Goal: Task Accomplishment & Management: Use online tool/utility

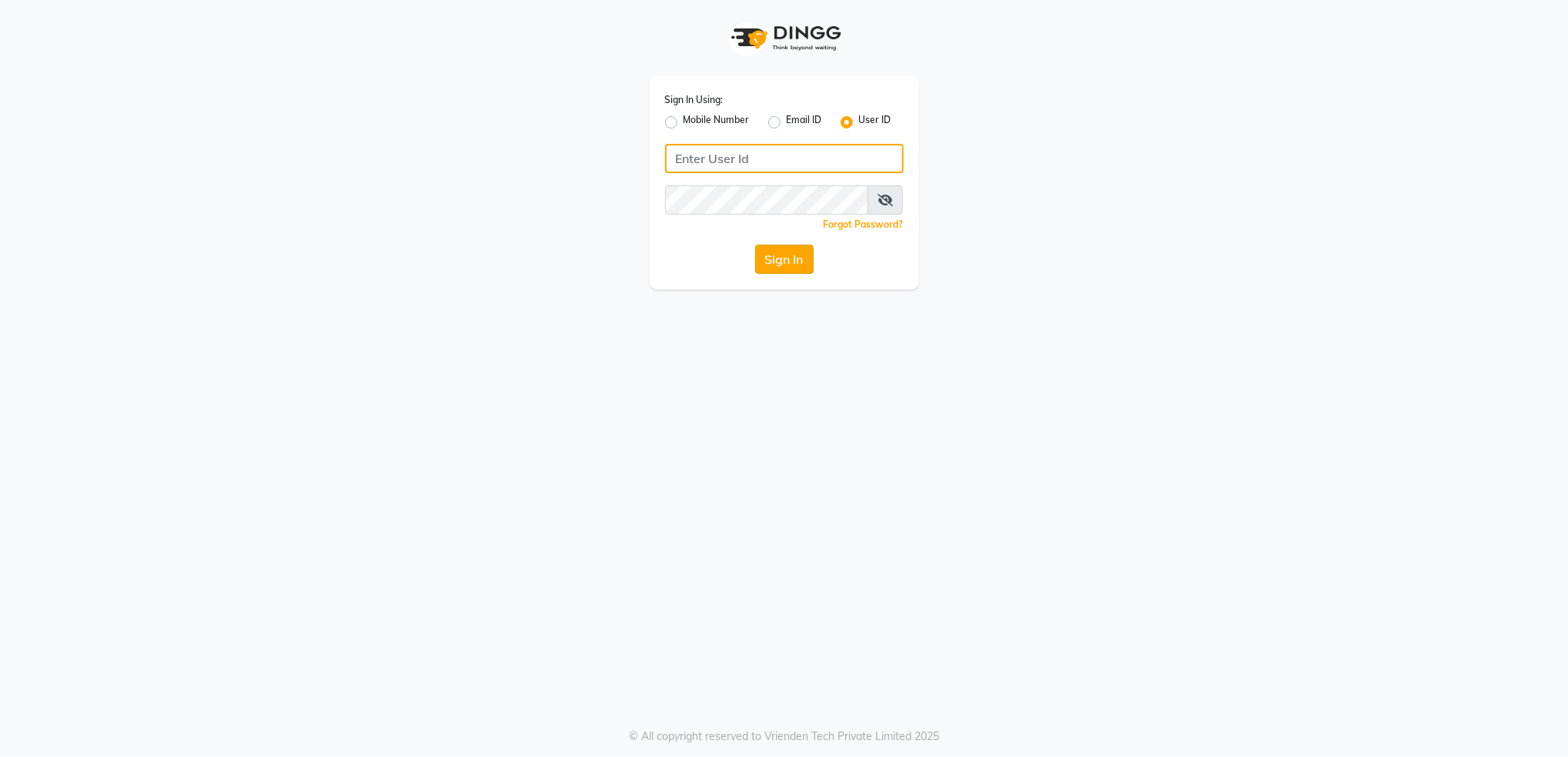
type input "aashisalon"
click at [773, 265] on button "Sign In" at bounding box center [784, 259] width 58 height 30
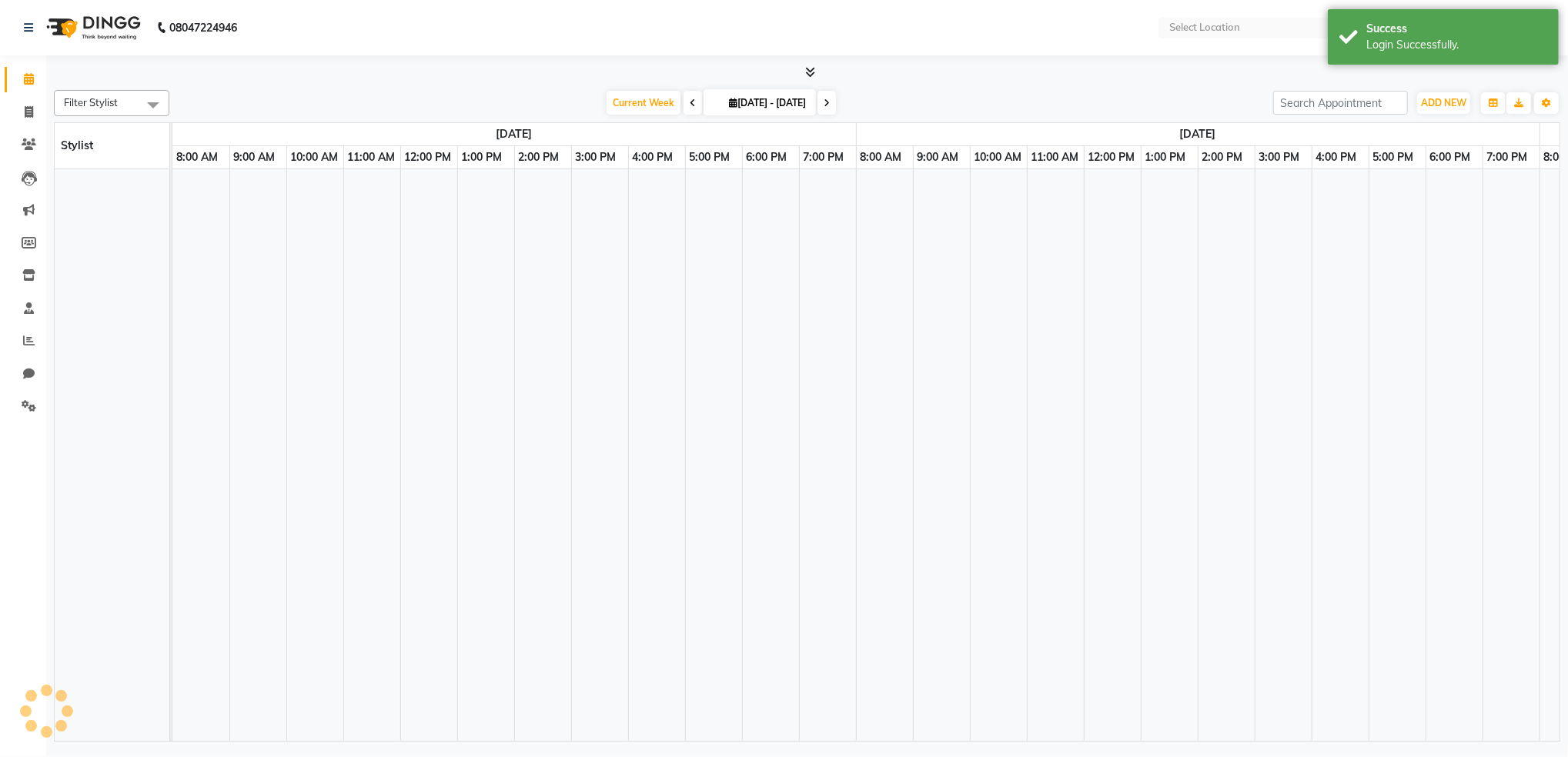
select select "en"
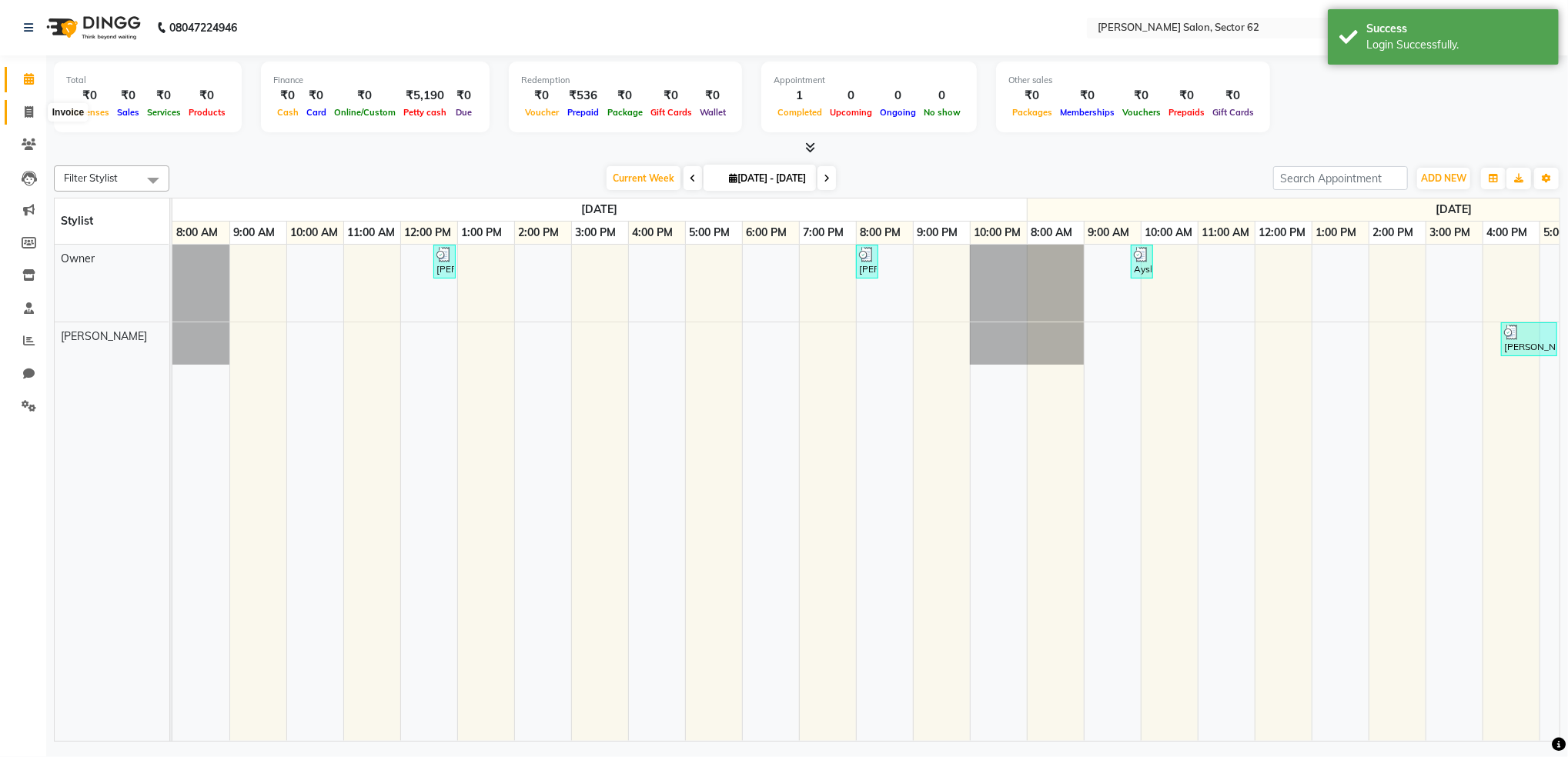
click at [25, 110] on icon at bounding box center [29, 111] width 9 height 12
select select "service"
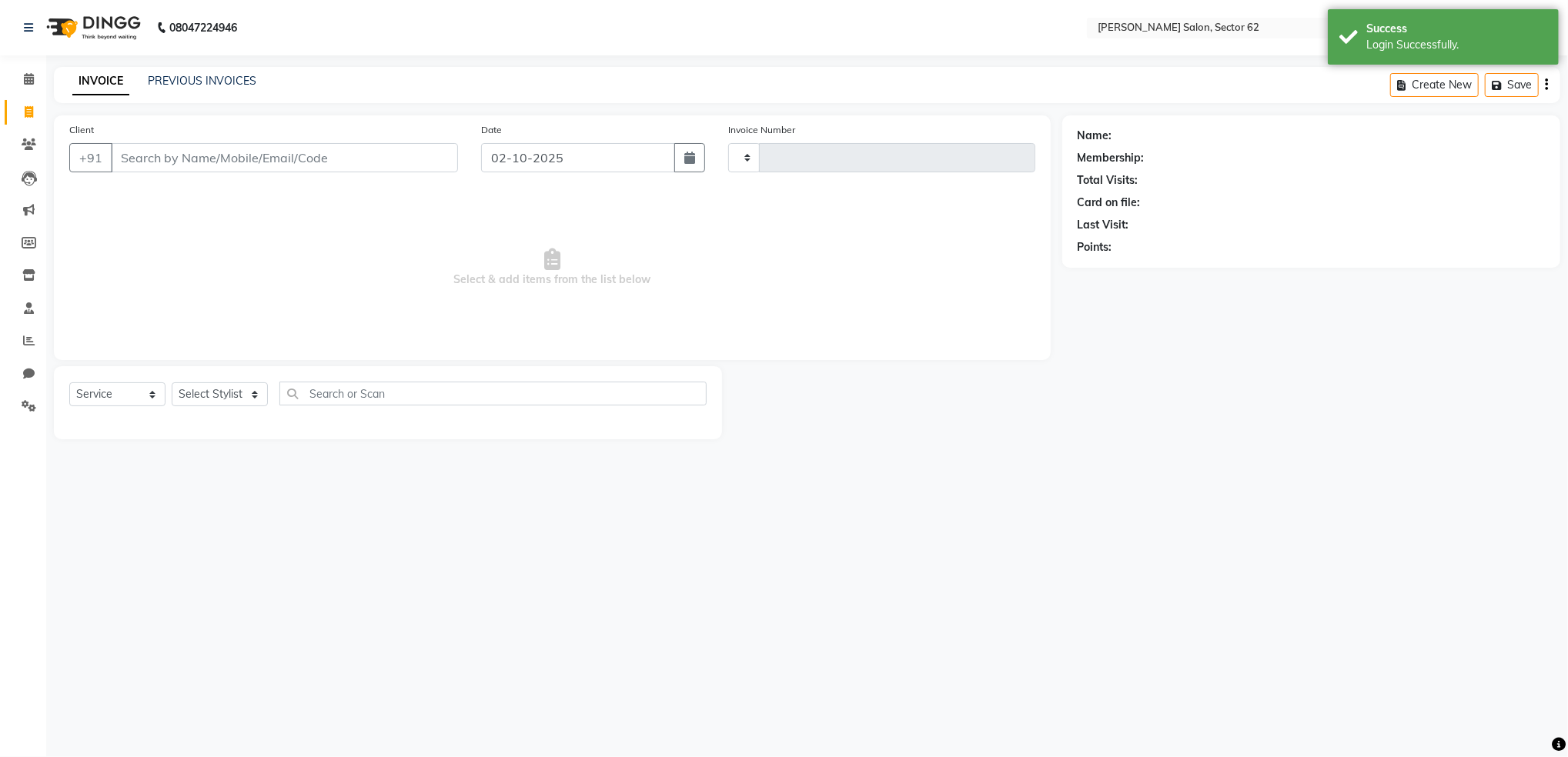
type input "1164"
select select "8124"
select select "82265"
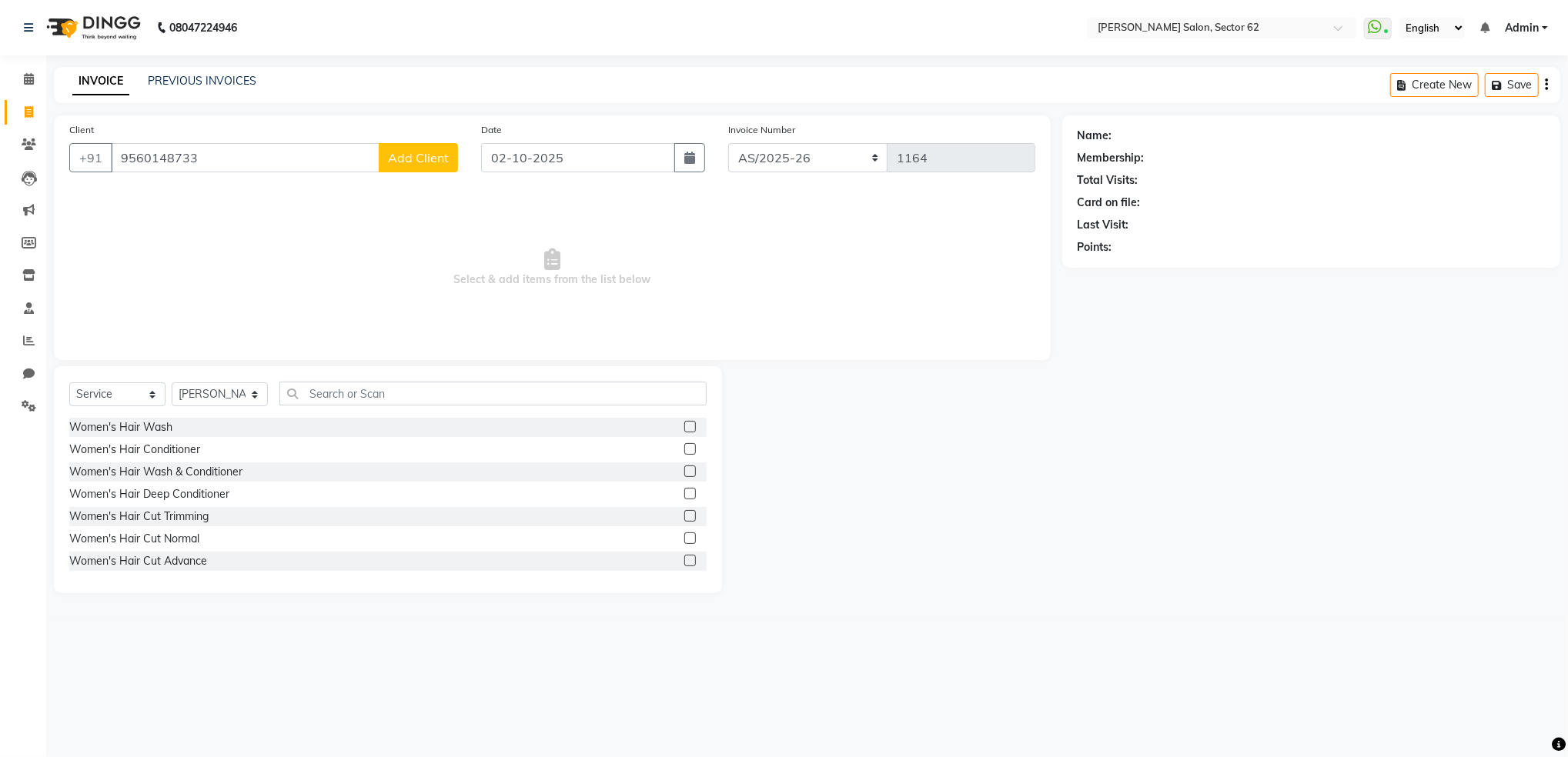
type input "9560148733"
click at [425, 168] on button "Add Client" at bounding box center [419, 158] width 79 height 30
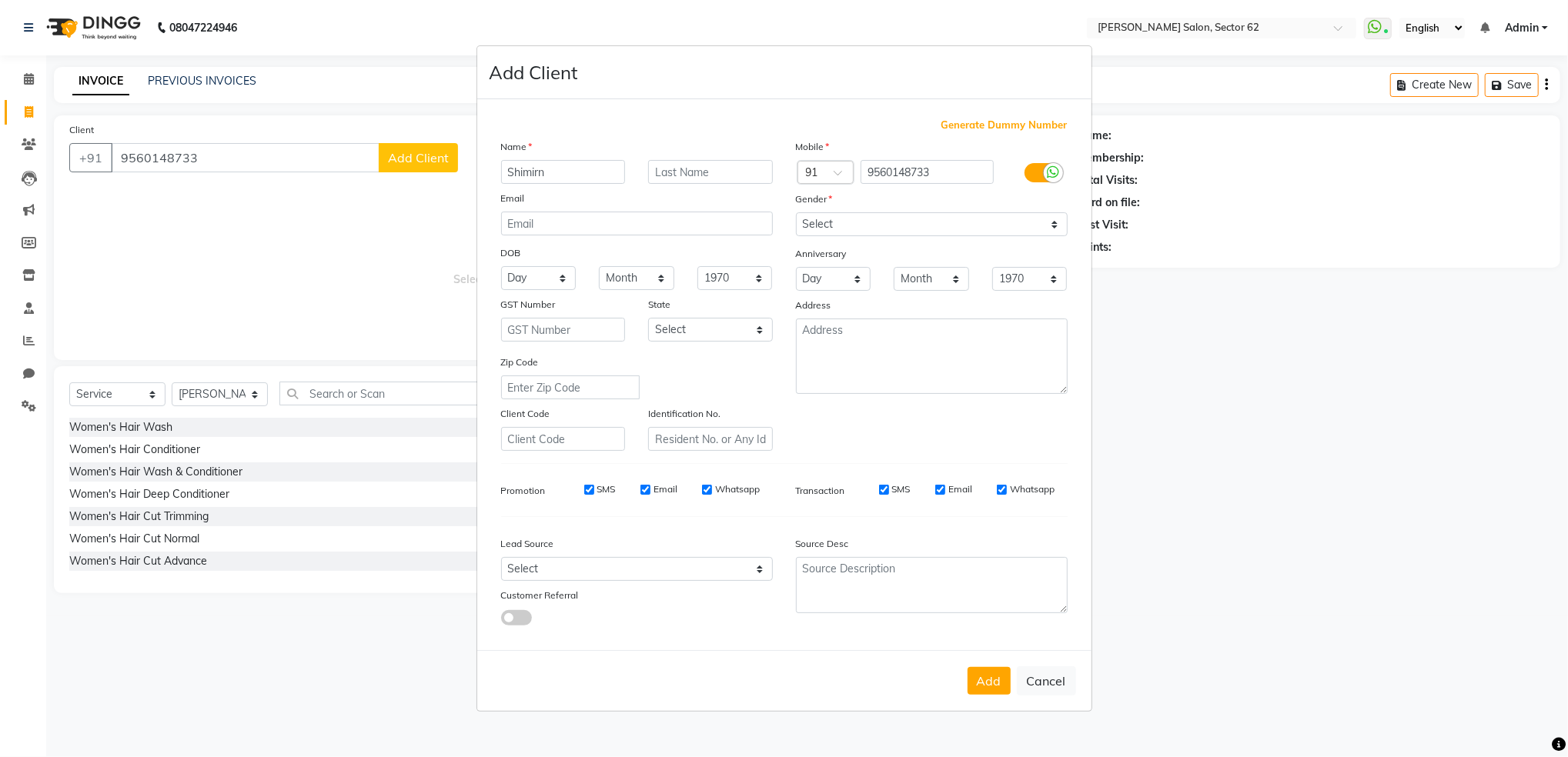
type input "Shimirn"
click at [735, 138] on div "Name" at bounding box center [637, 149] width 295 height 22
click at [833, 217] on select "Select [DEMOGRAPHIC_DATA] [DEMOGRAPHIC_DATA] Other Prefer Not To Say" at bounding box center [931, 224] width 272 height 24
select select "[DEMOGRAPHIC_DATA]"
click at [796, 212] on select "Select [DEMOGRAPHIC_DATA] [DEMOGRAPHIC_DATA] Other Prefer Not To Say" at bounding box center [931, 224] width 272 height 24
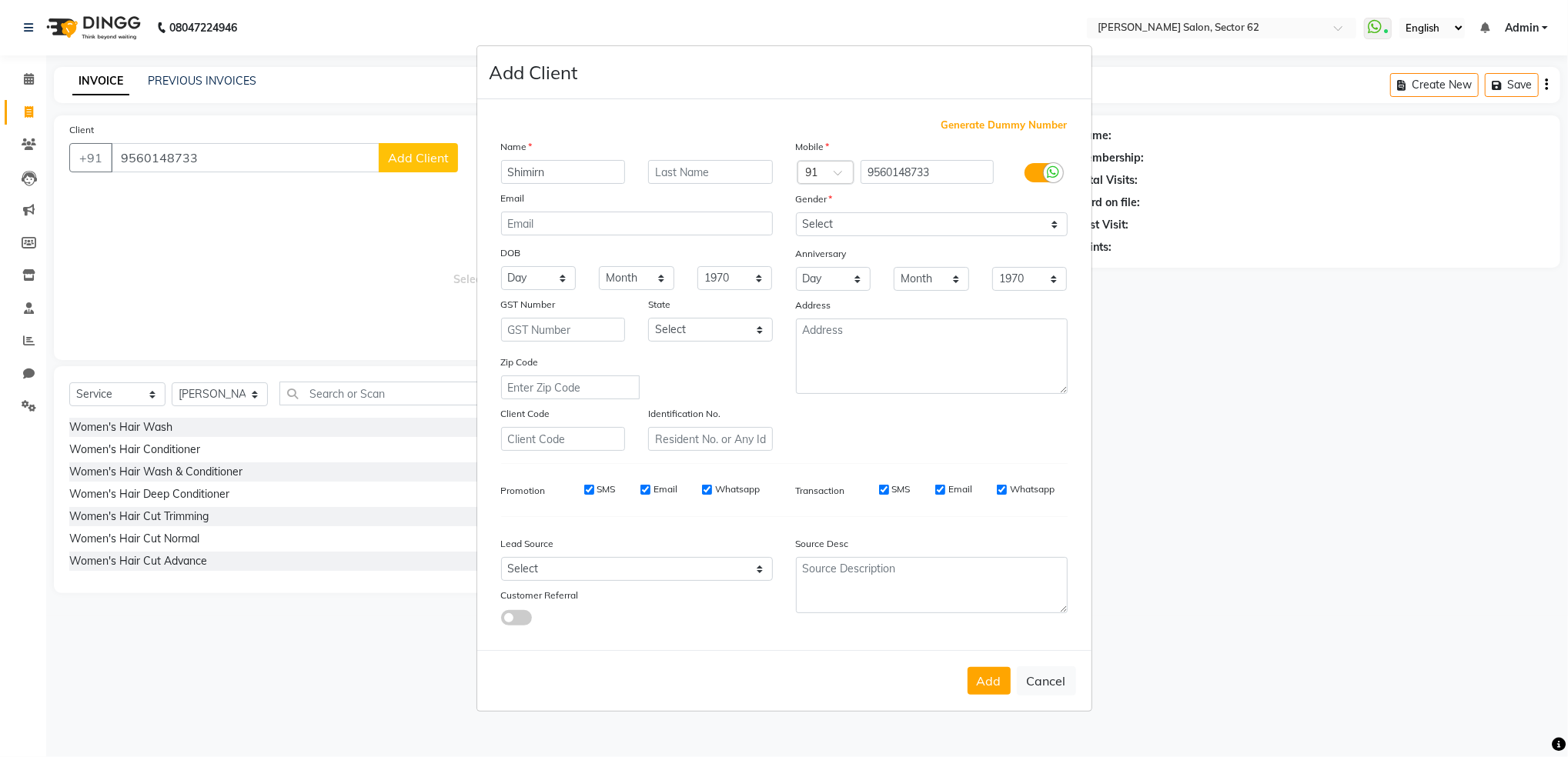
click at [966, 663] on div "Add Cancel" at bounding box center [784, 681] width 614 height 61
click at [999, 687] on button "Add" at bounding box center [988, 681] width 43 height 28
select select
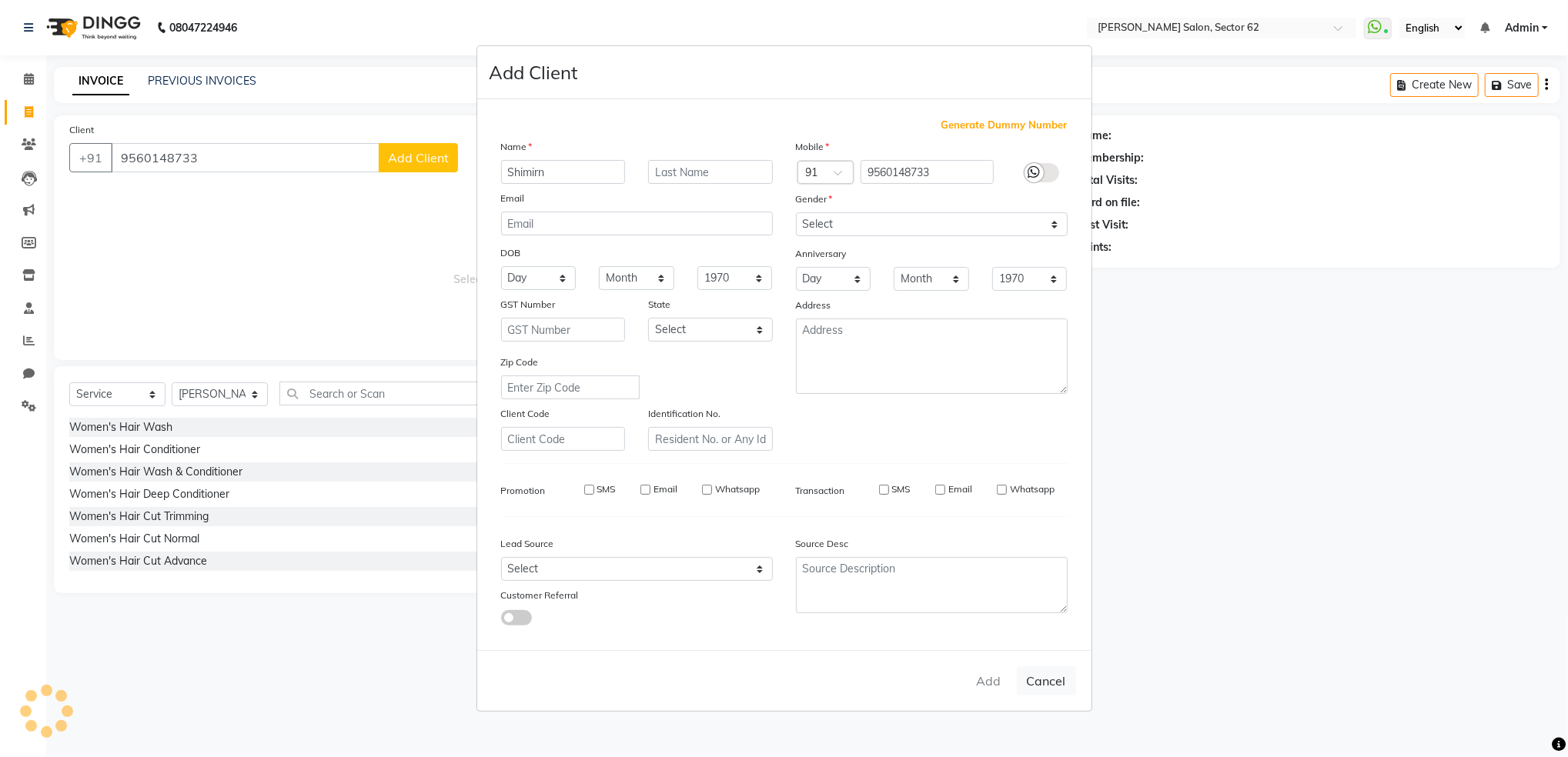
select select
checkbox input "false"
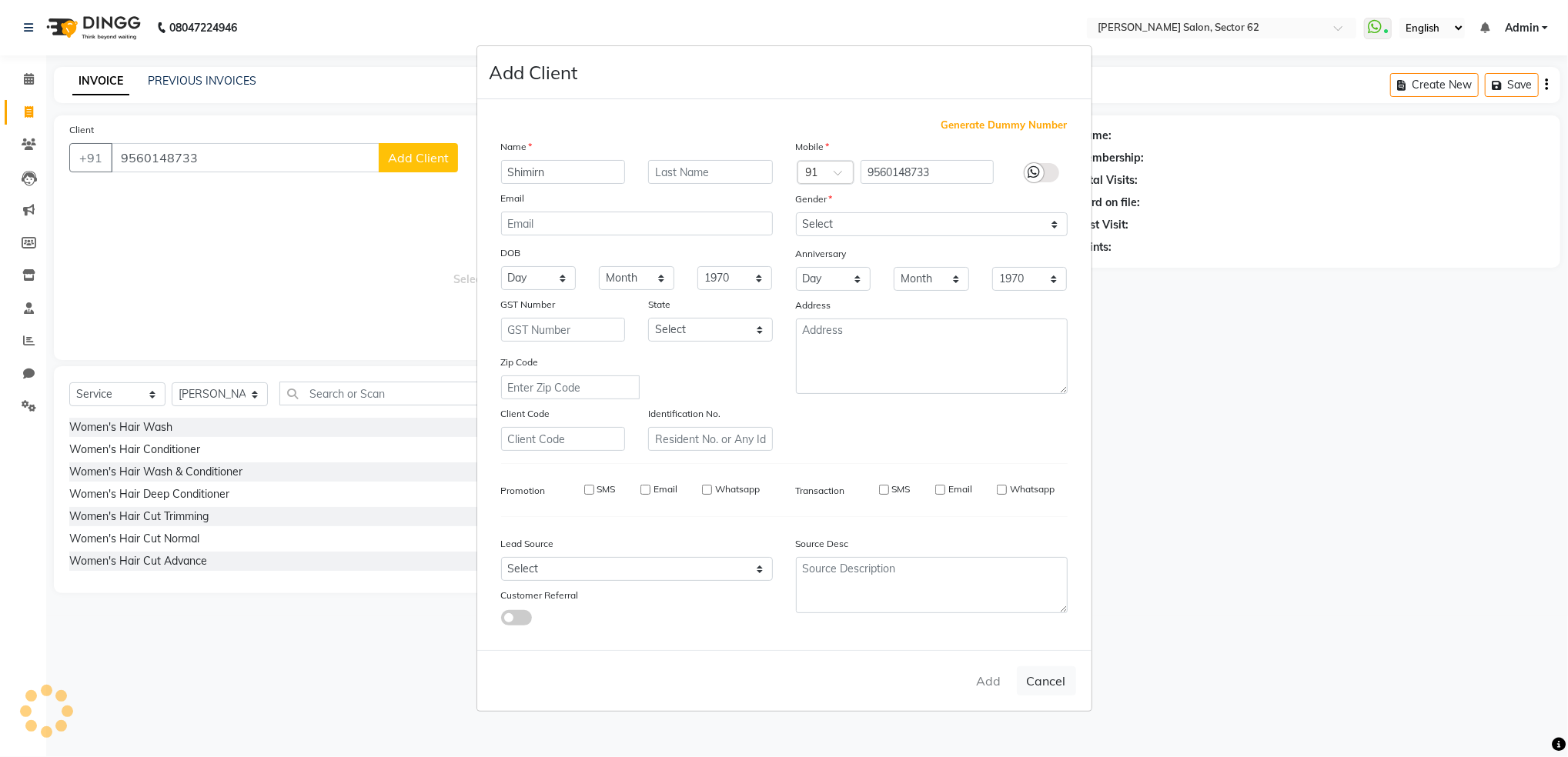
checkbox input "false"
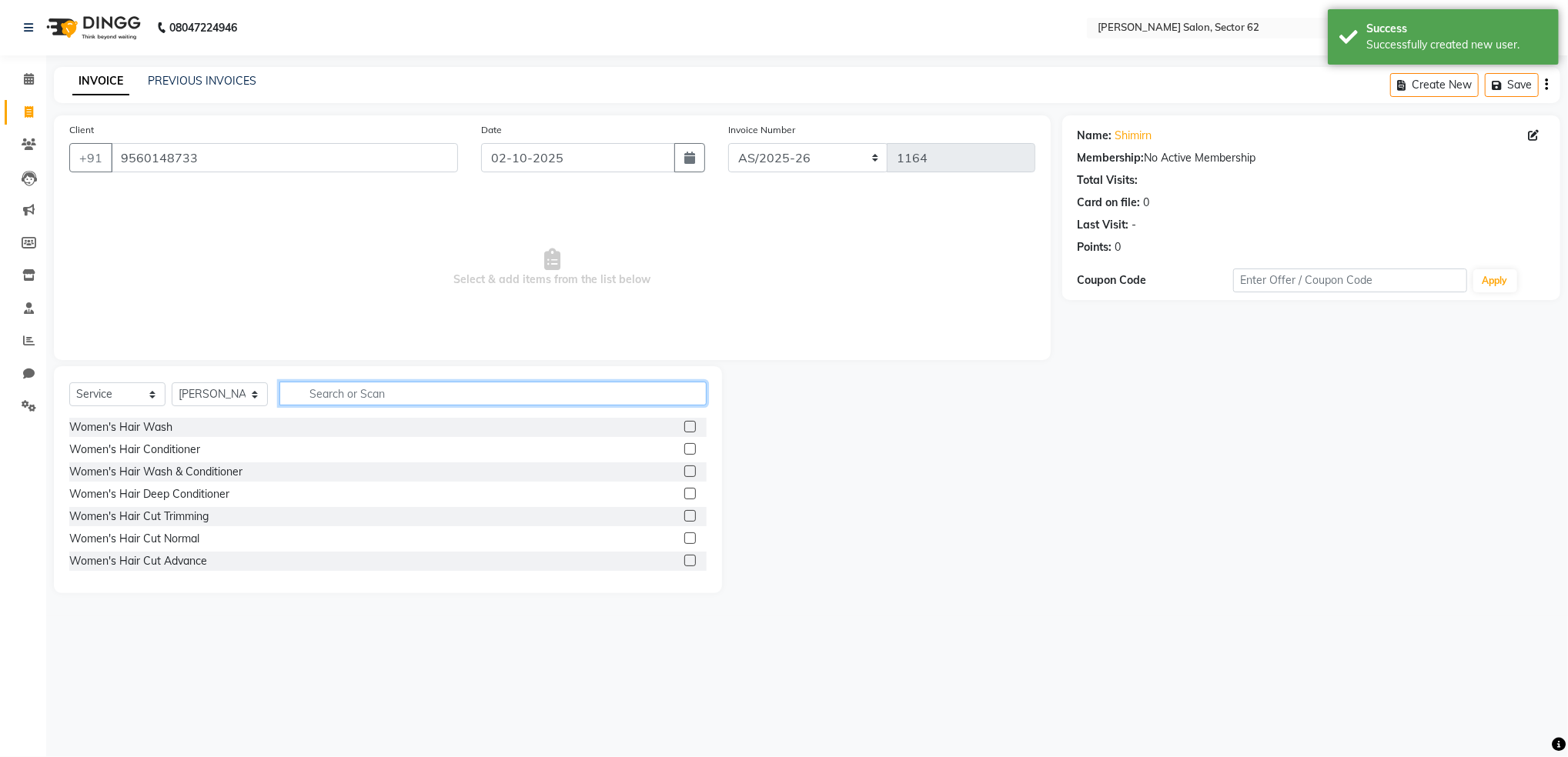
click at [379, 396] on input "text" at bounding box center [493, 394] width 427 height 24
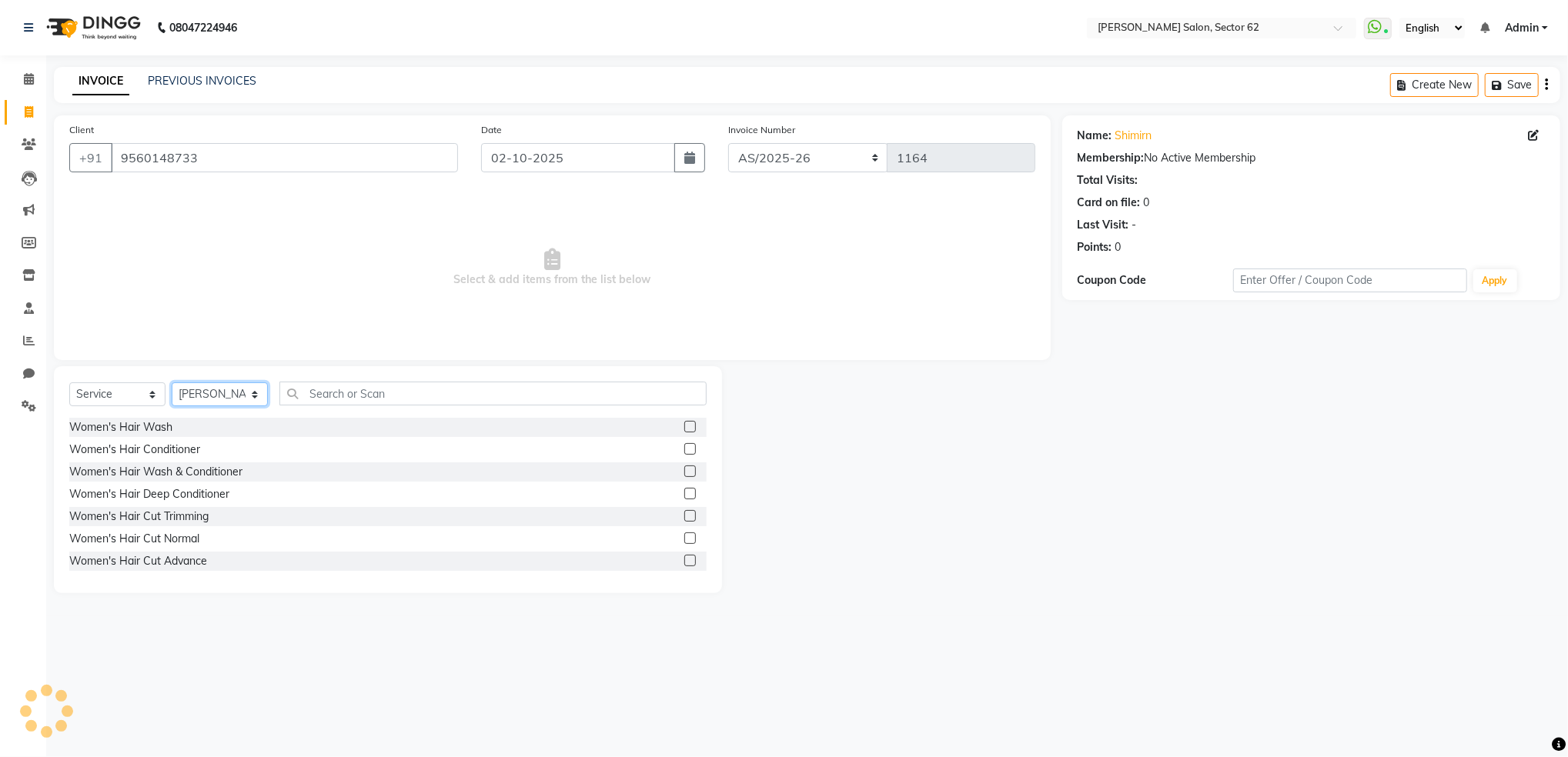
click at [216, 405] on select "Select Stylist [PERSON_NAME] Owner" at bounding box center [220, 394] width 96 height 24
select select "75654"
click at [172, 384] on select "Select Stylist [PERSON_NAME] Owner" at bounding box center [220, 394] width 96 height 24
click at [603, 396] on input "text" at bounding box center [493, 394] width 427 height 24
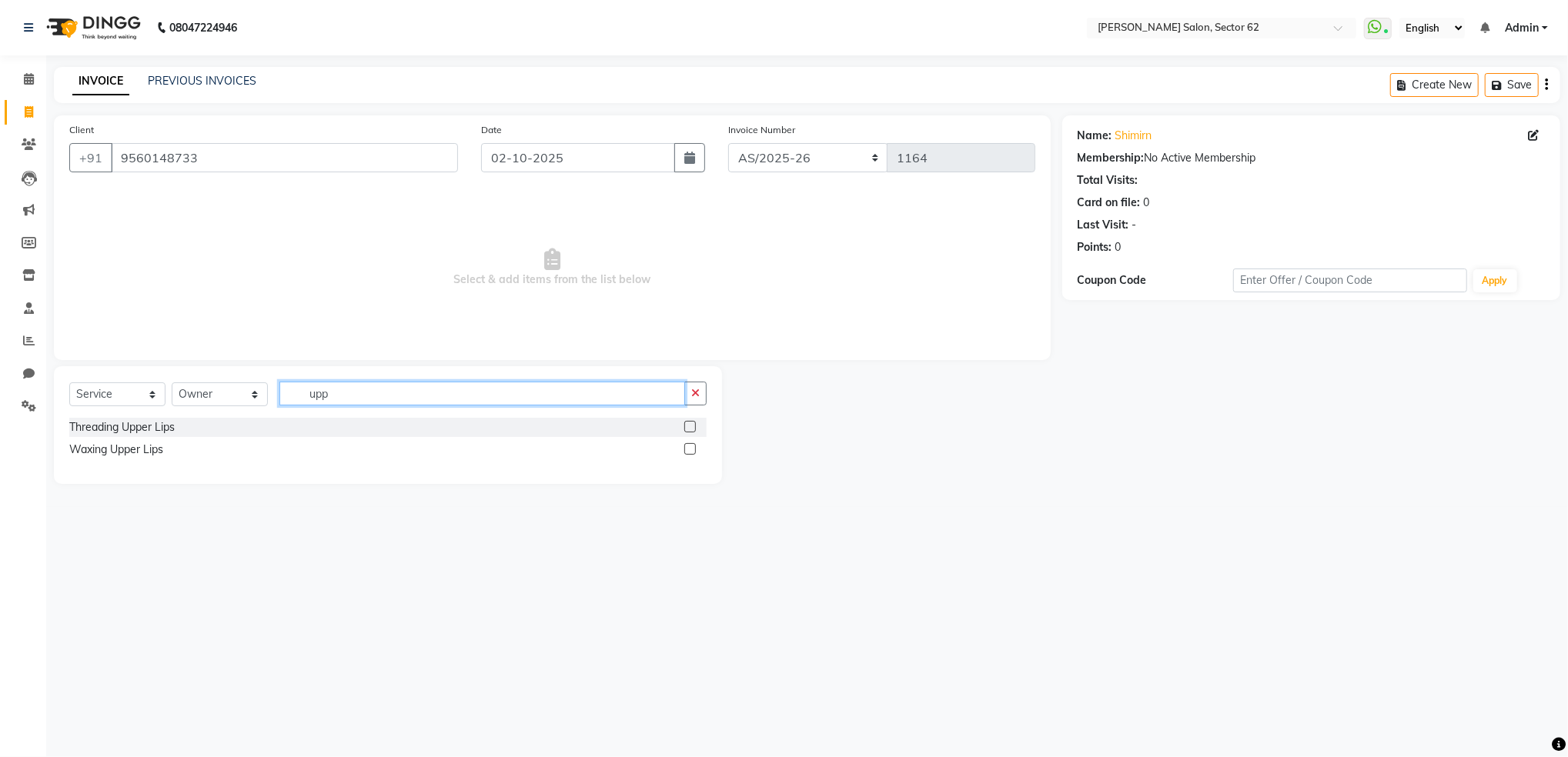
type input "upp"
click at [686, 425] on label at bounding box center [689, 426] width 12 height 12
click at [686, 425] on input "checkbox" at bounding box center [689, 427] width 10 height 10
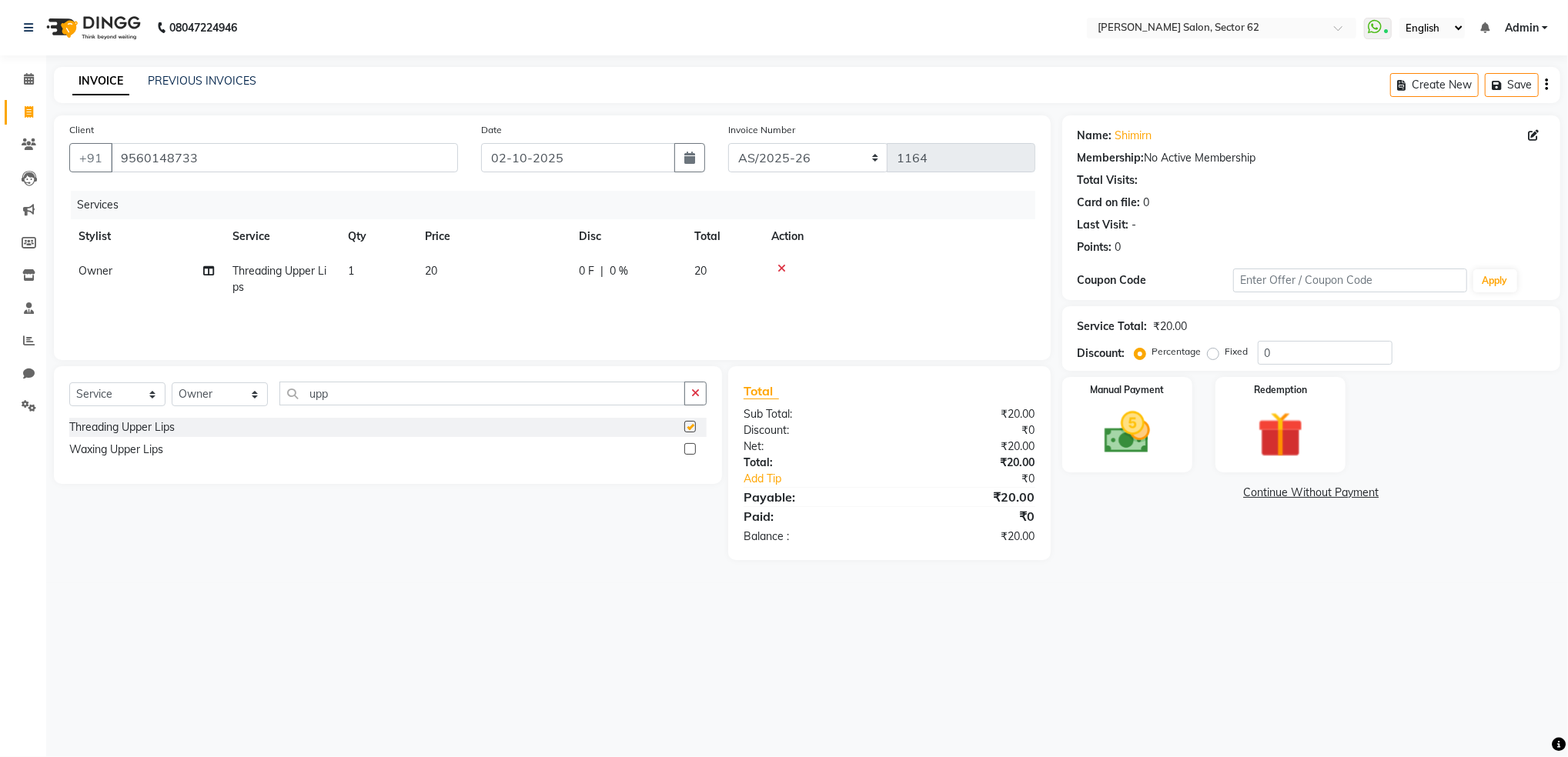
checkbox input "false"
click at [430, 270] on span "20" at bounding box center [431, 271] width 12 height 14
select select "75654"
click at [542, 275] on input "20" at bounding box center [565, 275] width 135 height 24
type input "2"
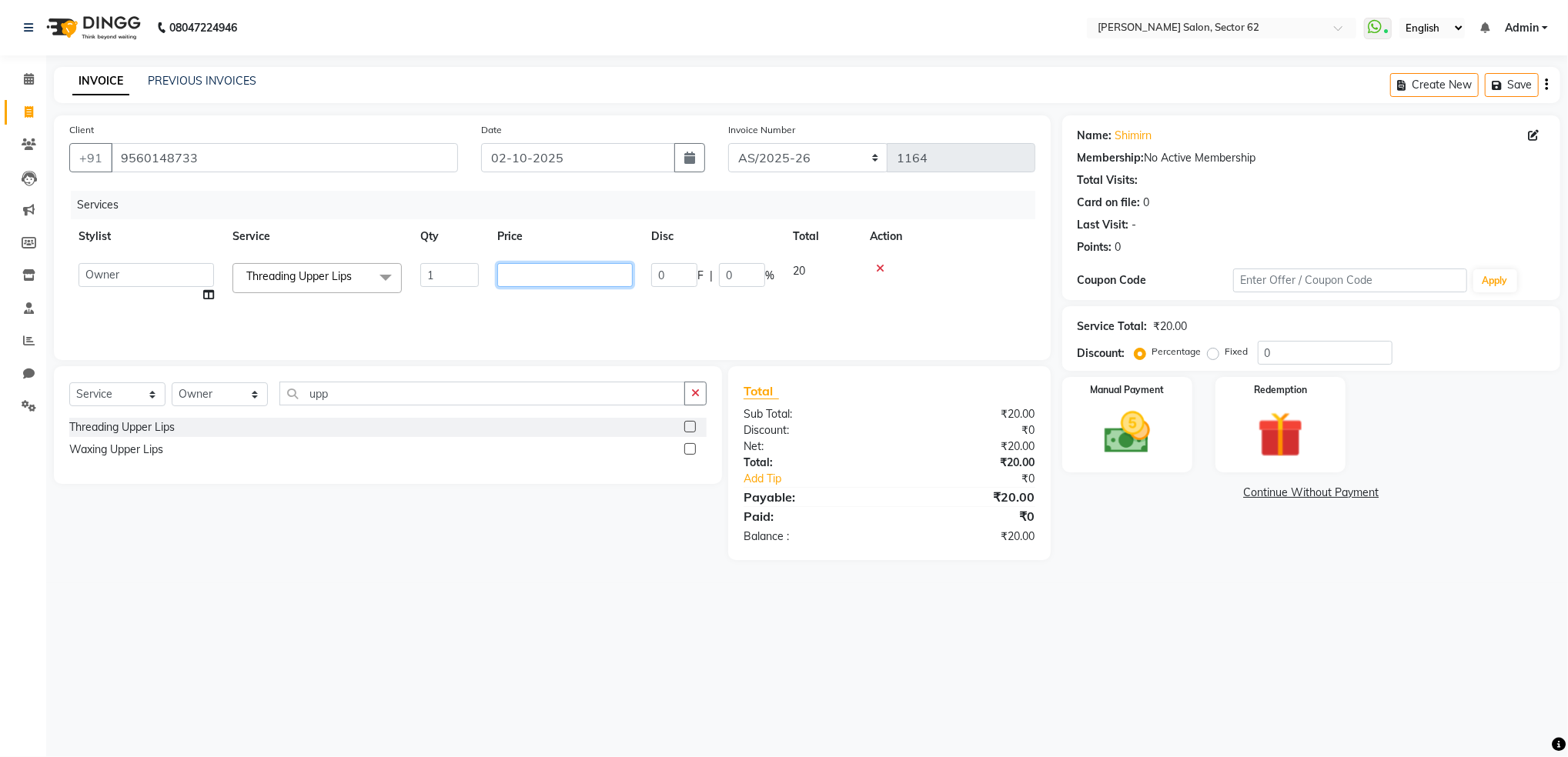
type input "0"
type input "50"
click at [796, 265] on tr "Owner Threading Upper Lips 1 50 0 F | 0 % 50" at bounding box center [552, 279] width 966 height 51
click at [1114, 436] on img at bounding box center [1127, 433] width 78 height 55
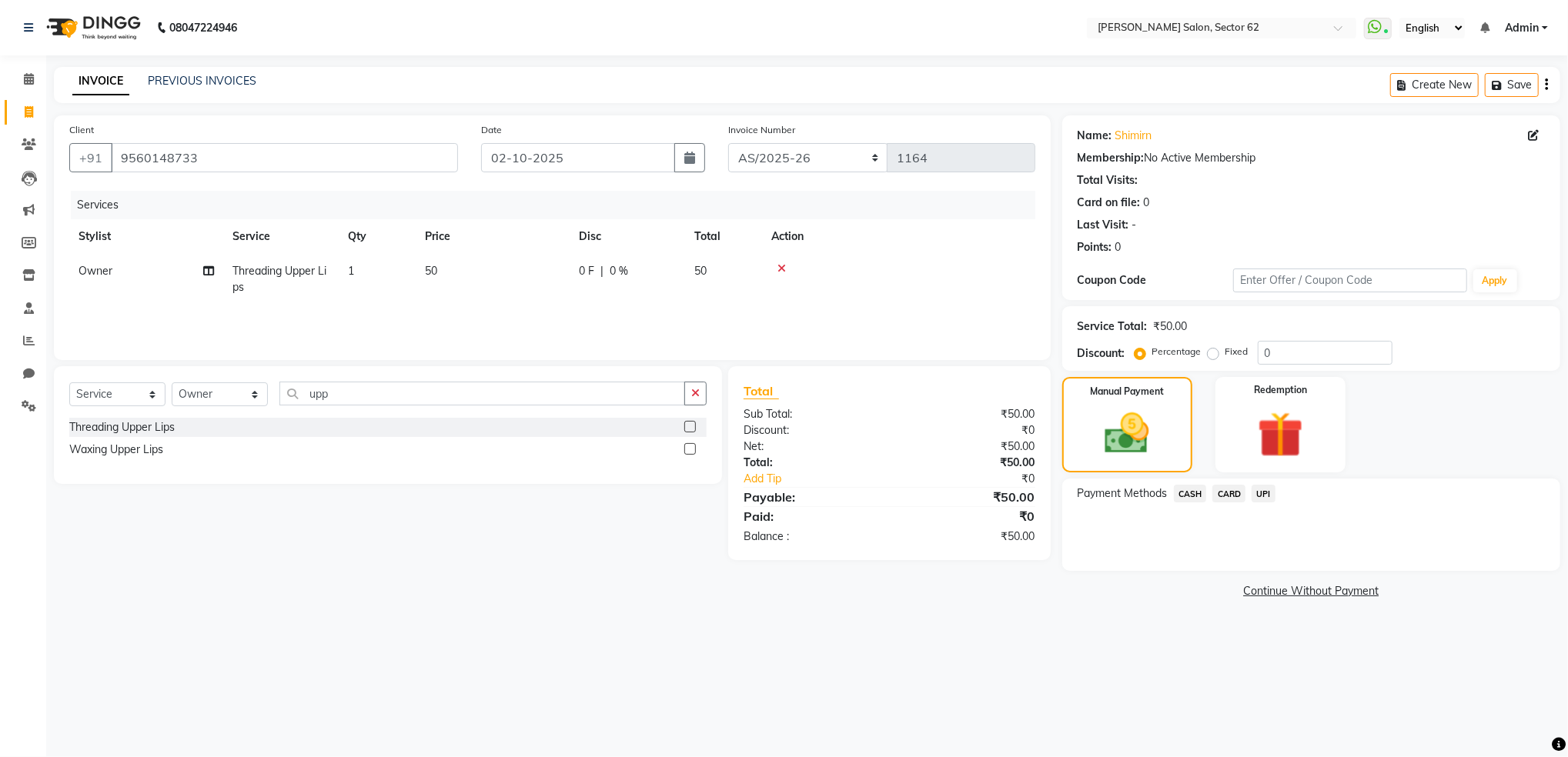
click at [1265, 494] on span "UPI" at bounding box center [1263, 493] width 24 height 18
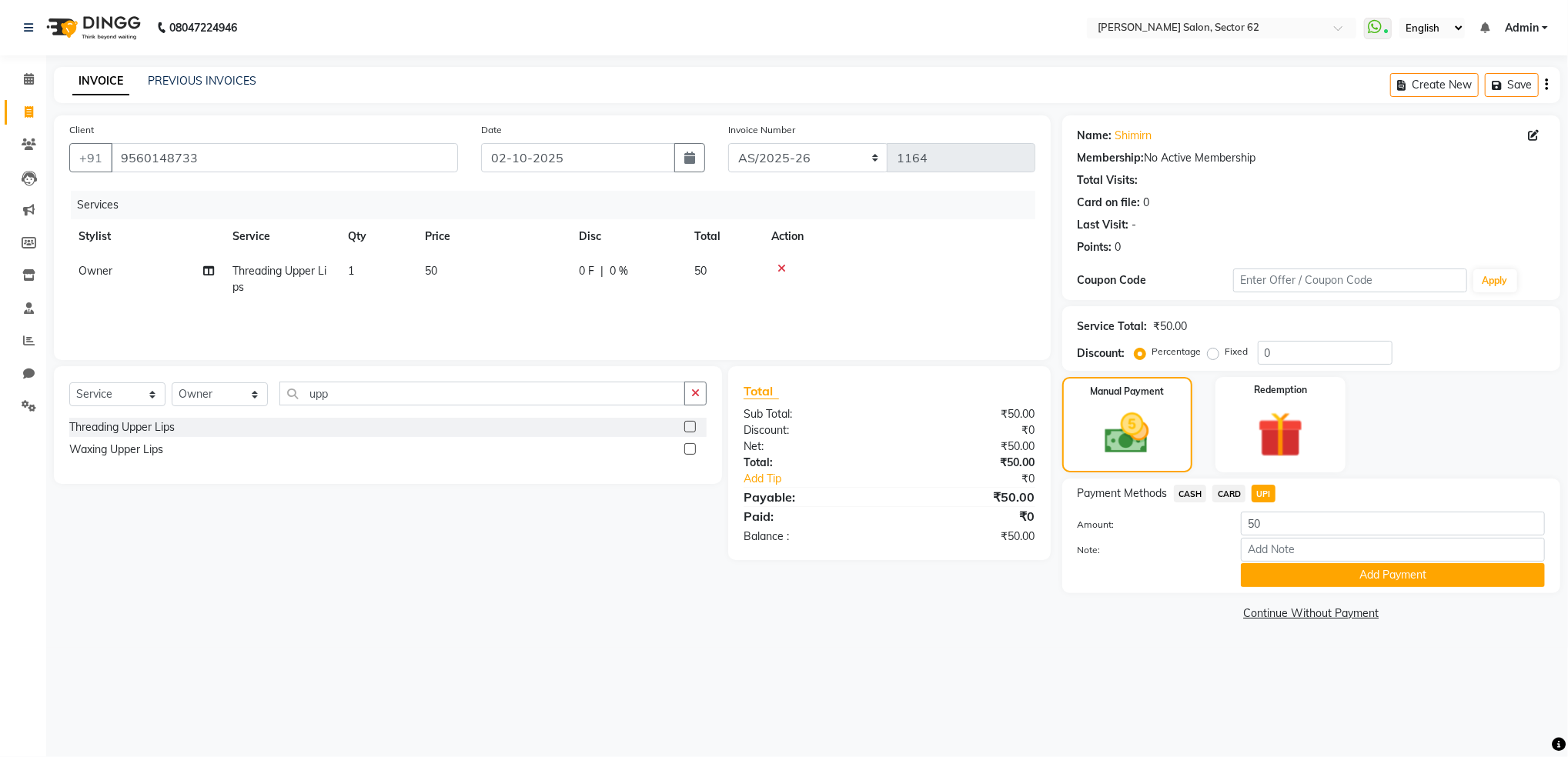
click at [1279, 562] on div "Note:" at bounding box center [1311, 551] width 490 height 26
click at [1282, 573] on button "Add Payment" at bounding box center [1392, 575] width 304 height 24
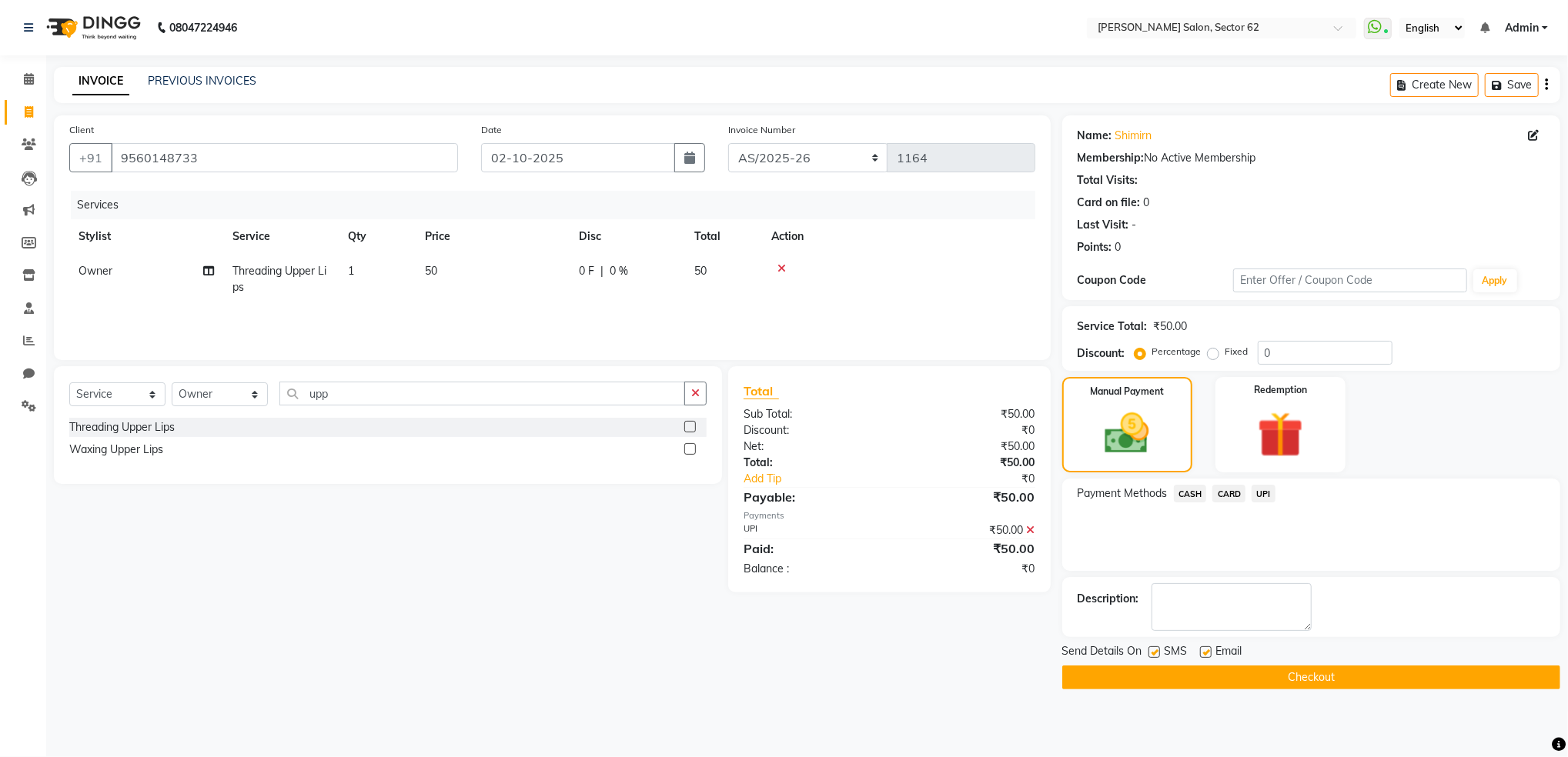
click at [1265, 671] on button "Checkout" at bounding box center [1311, 677] width 498 height 24
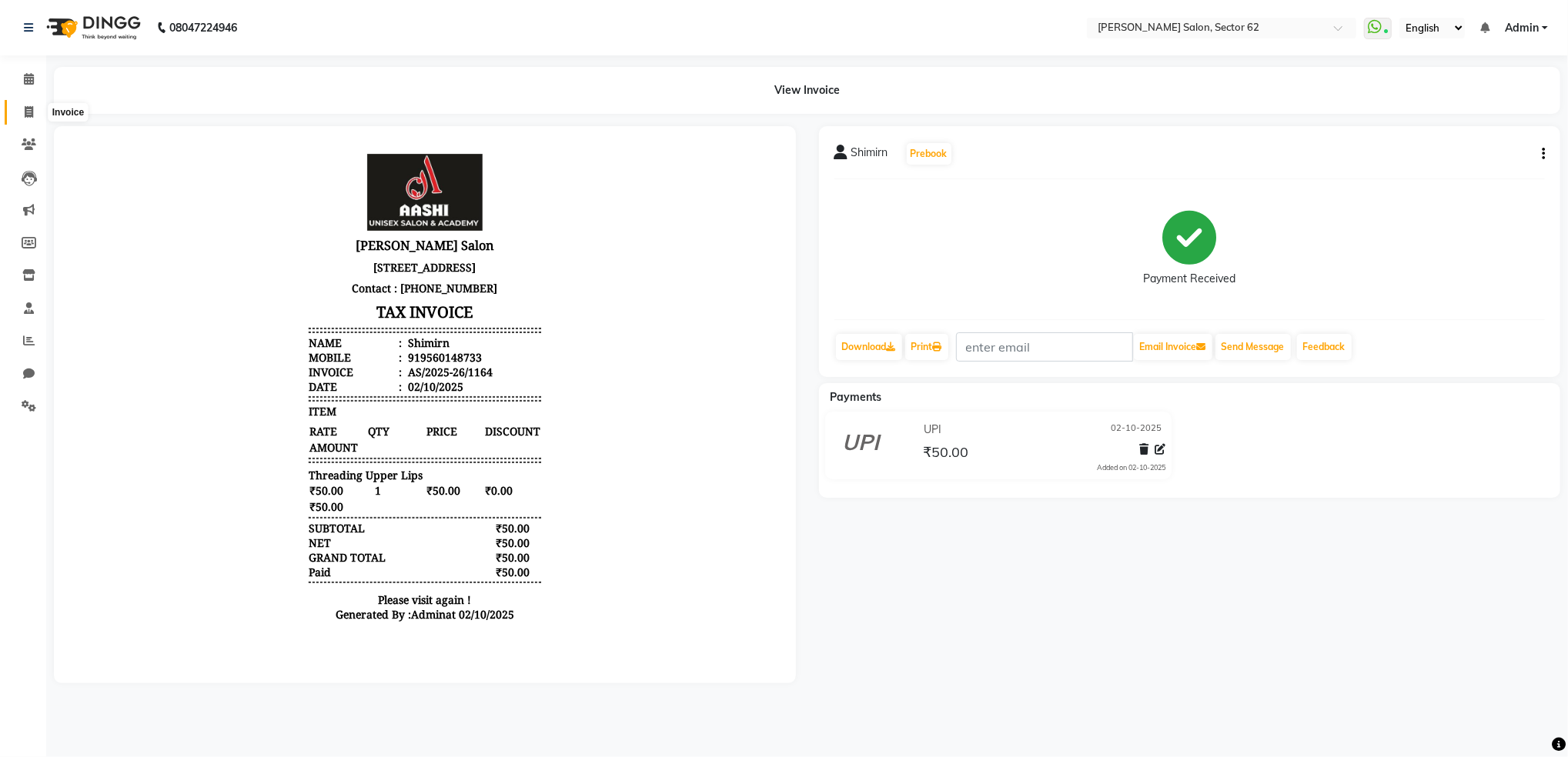
click at [25, 114] on icon at bounding box center [29, 111] width 9 height 12
select select "service"
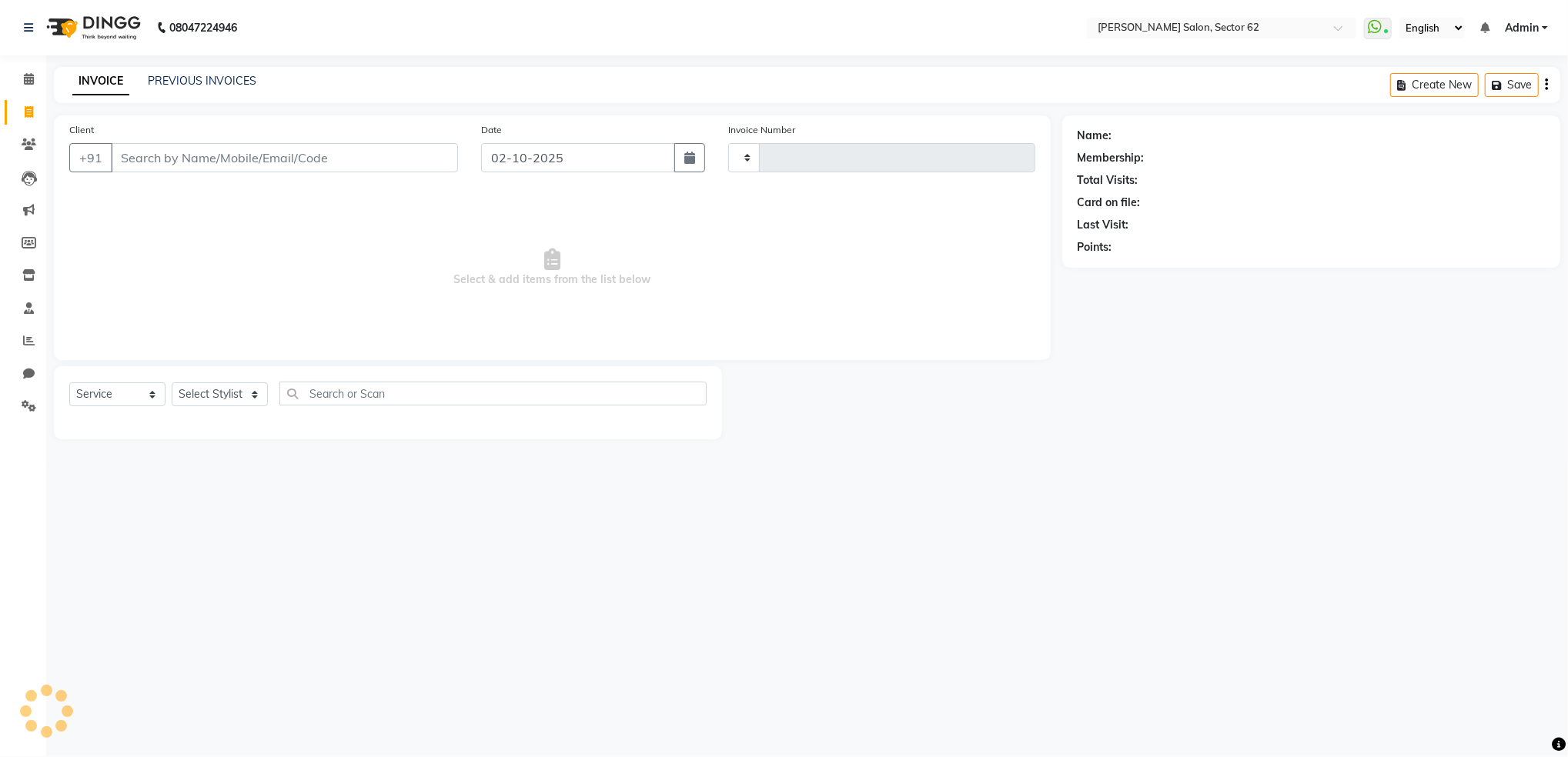
type input "1165"
select select "8124"
select select "82265"
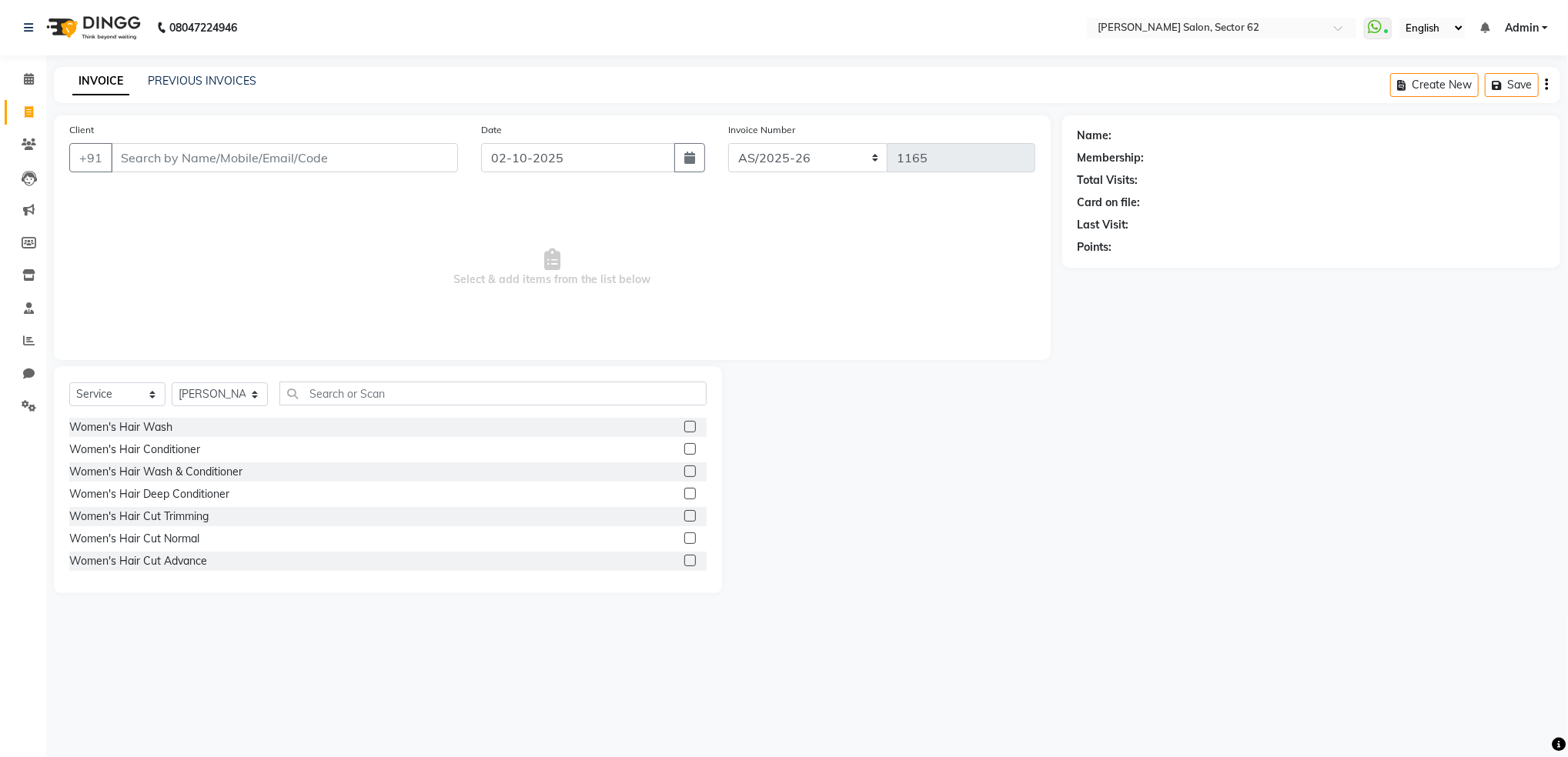
click at [306, 157] on input "Client" at bounding box center [284, 158] width 347 height 30
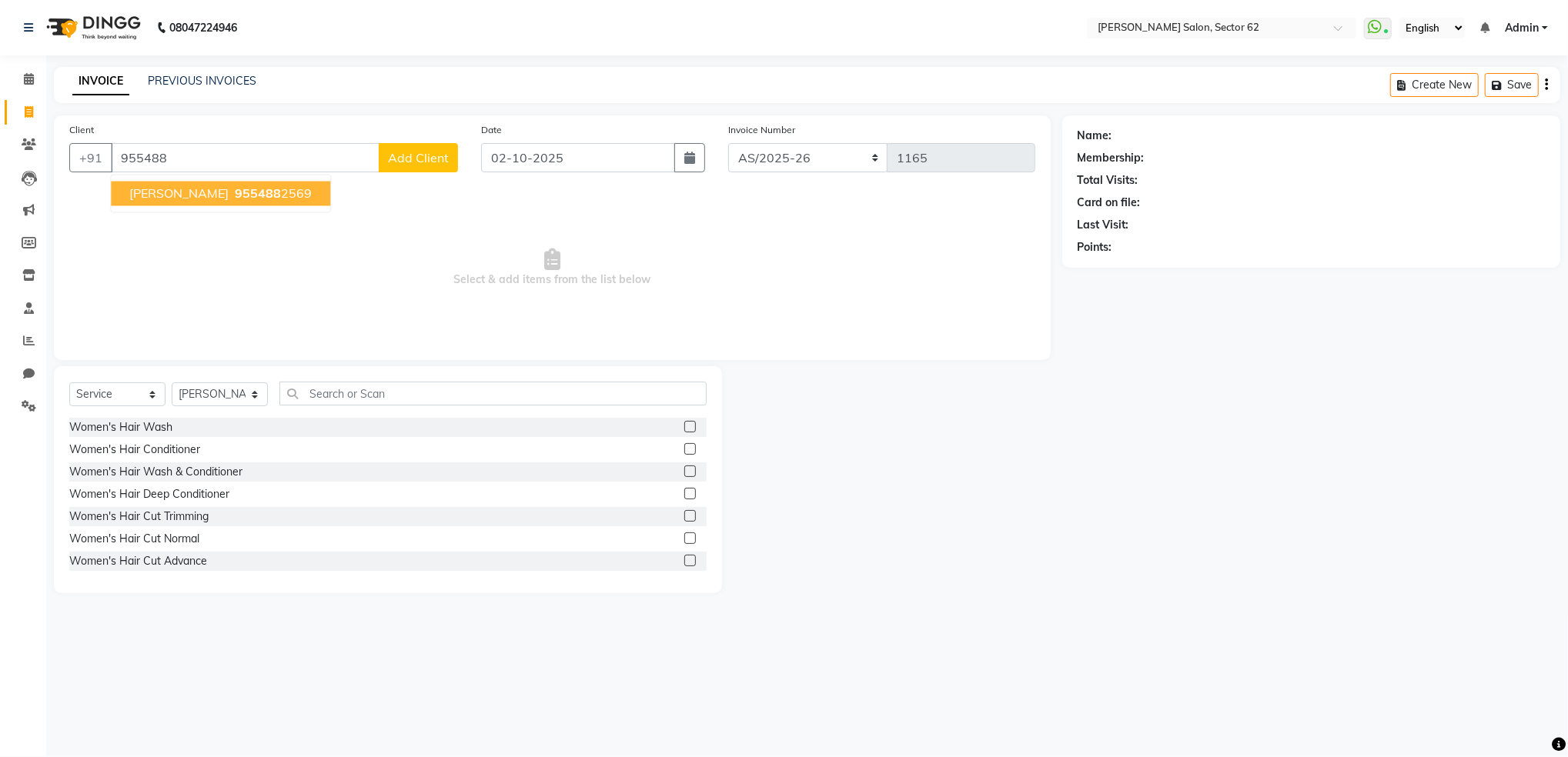
click at [223, 198] on span "[PERSON_NAME]" at bounding box center [179, 194] width 100 height 16
type input "9554882569"
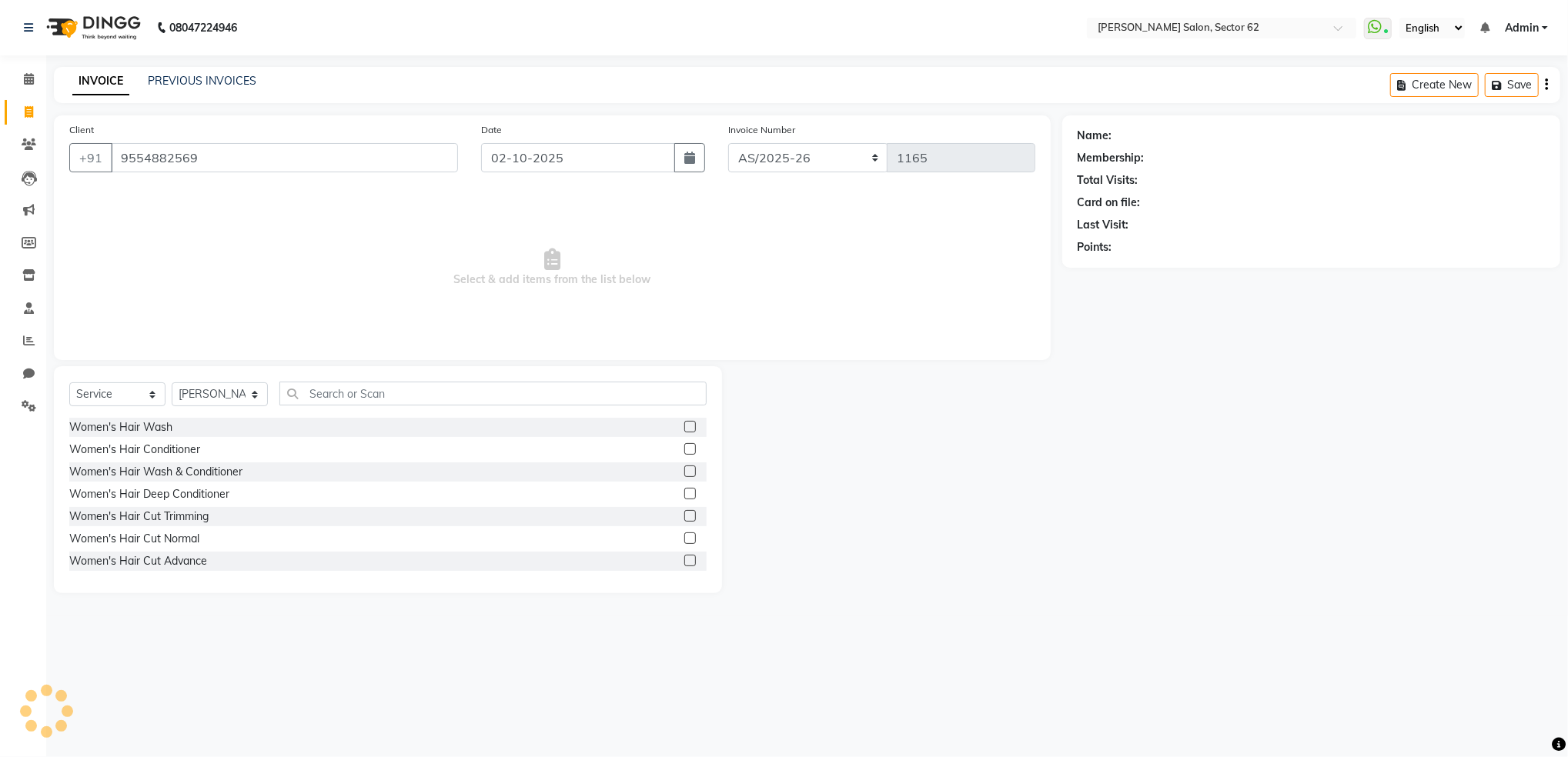
click at [223, 198] on span "Select & add items from the list below" at bounding box center [552, 268] width 966 height 154
click at [197, 394] on select "Select Stylist [PERSON_NAME] Owner" at bounding box center [220, 394] width 96 height 24
select select "75654"
click at [172, 384] on select "Select Stylist [PERSON_NAME] Owner" at bounding box center [220, 394] width 96 height 24
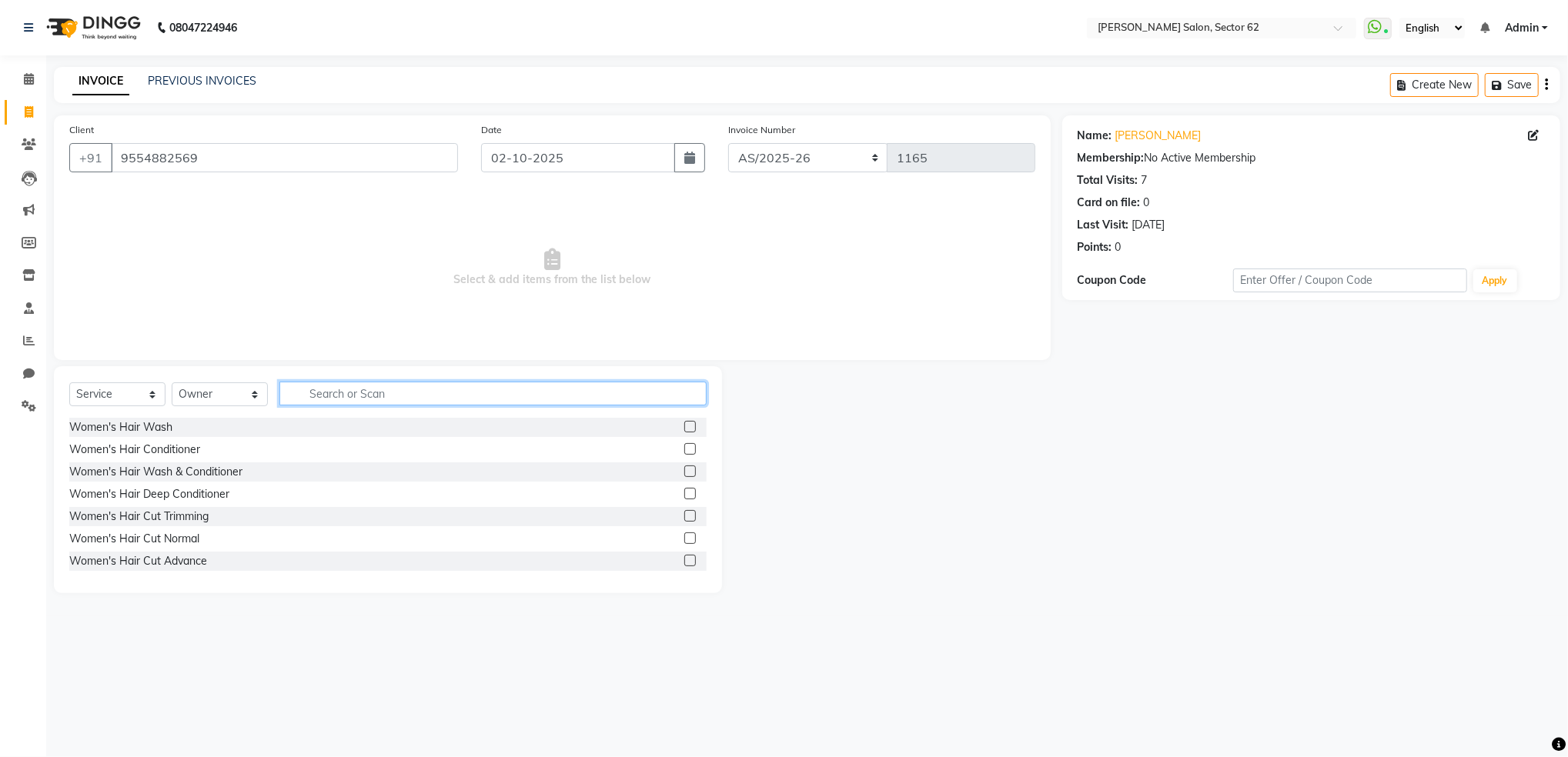
click at [360, 394] on input "text" at bounding box center [493, 394] width 427 height 24
type input "a"
type input "wax"
click at [684, 471] on label at bounding box center [689, 471] width 12 height 12
click at [684, 471] on input "checkbox" at bounding box center [689, 471] width 10 height 10
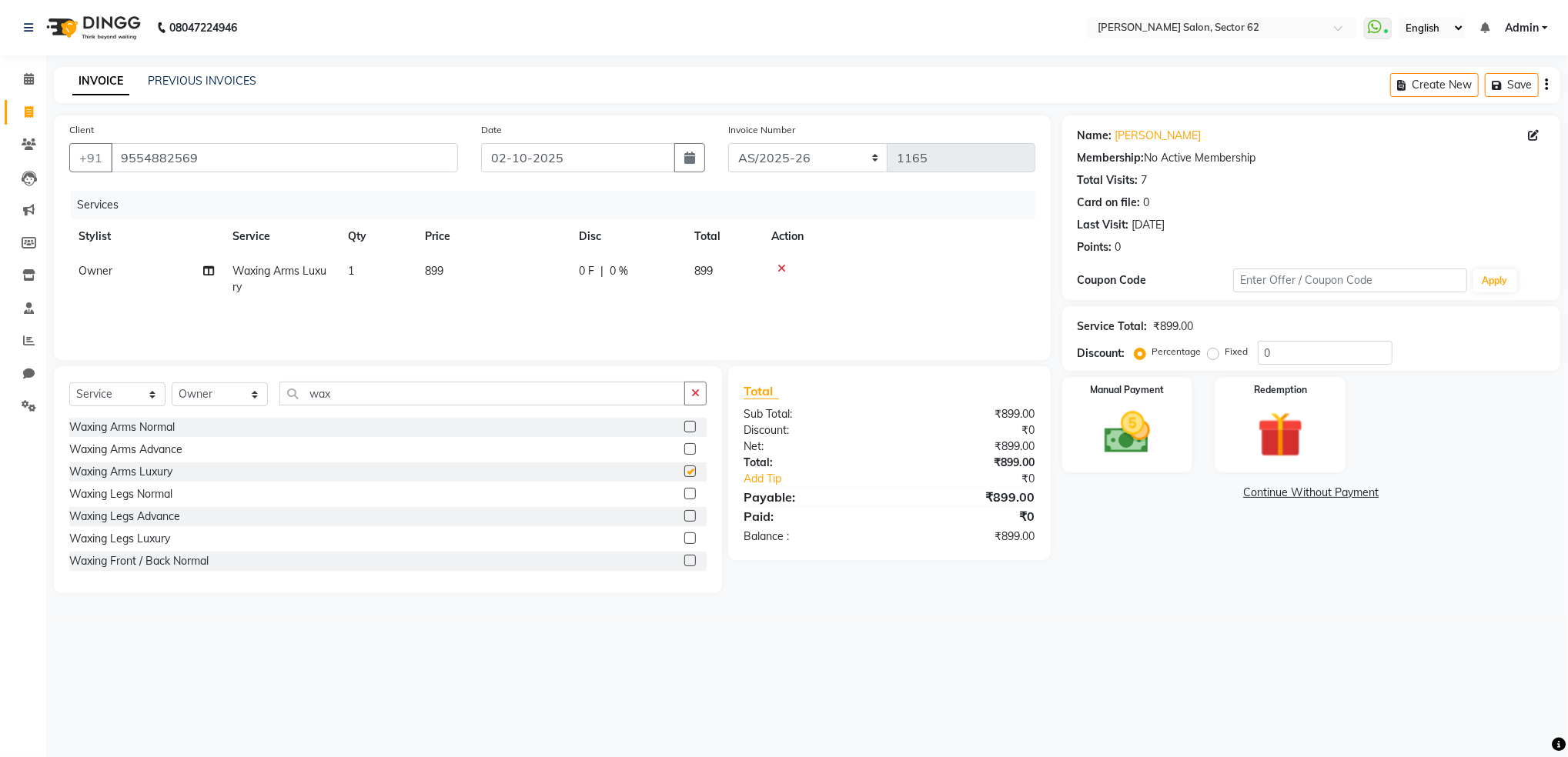
checkbox input "false"
click at [433, 265] on span "899" at bounding box center [434, 271] width 19 height 14
select select "75654"
click at [549, 271] on input "899" at bounding box center [565, 275] width 135 height 24
type input "8"
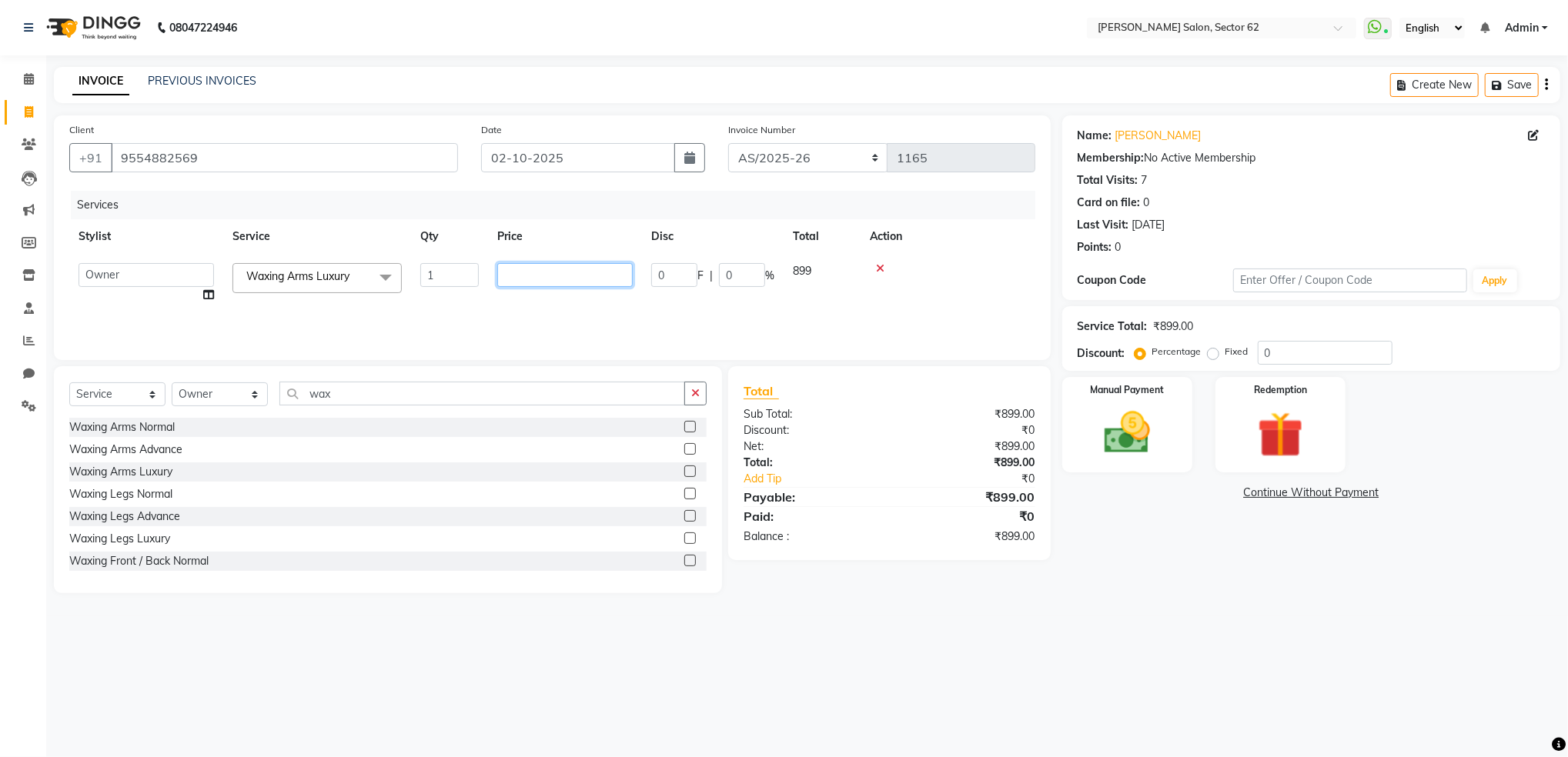
click at [549, 271] on input "number" at bounding box center [565, 275] width 135 height 24
type input "500"
click at [606, 310] on div "Services Stylist Service Qty Price Disc Total Action [PERSON_NAME] Owner Waxing…" at bounding box center [552, 268] width 966 height 154
click at [1142, 415] on img at bounding box center [1127, 433] width 78 height 55
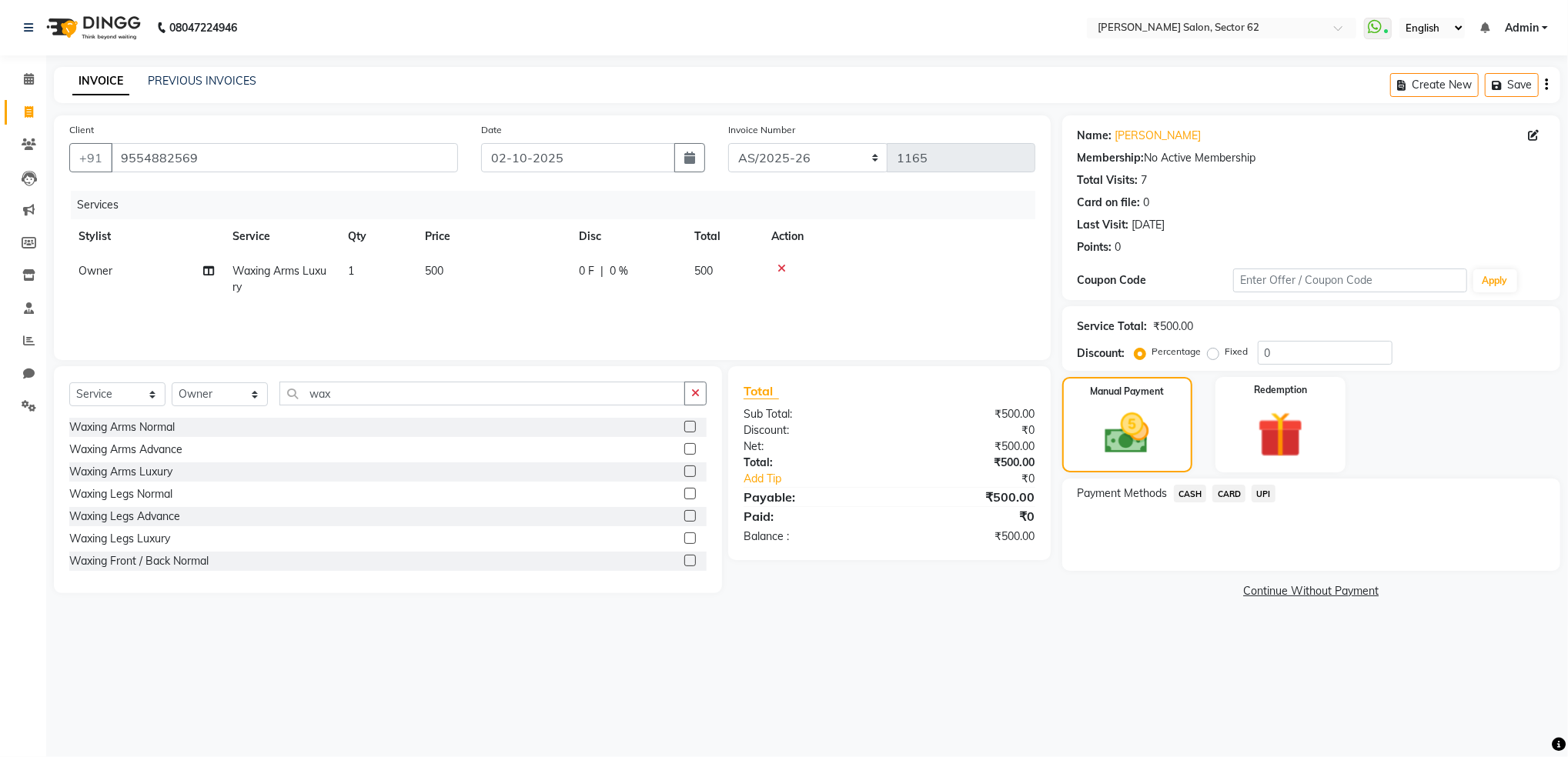
click at [1192, 494] on span "CASH" at bounding box center [1190, 493] width 33 height 18
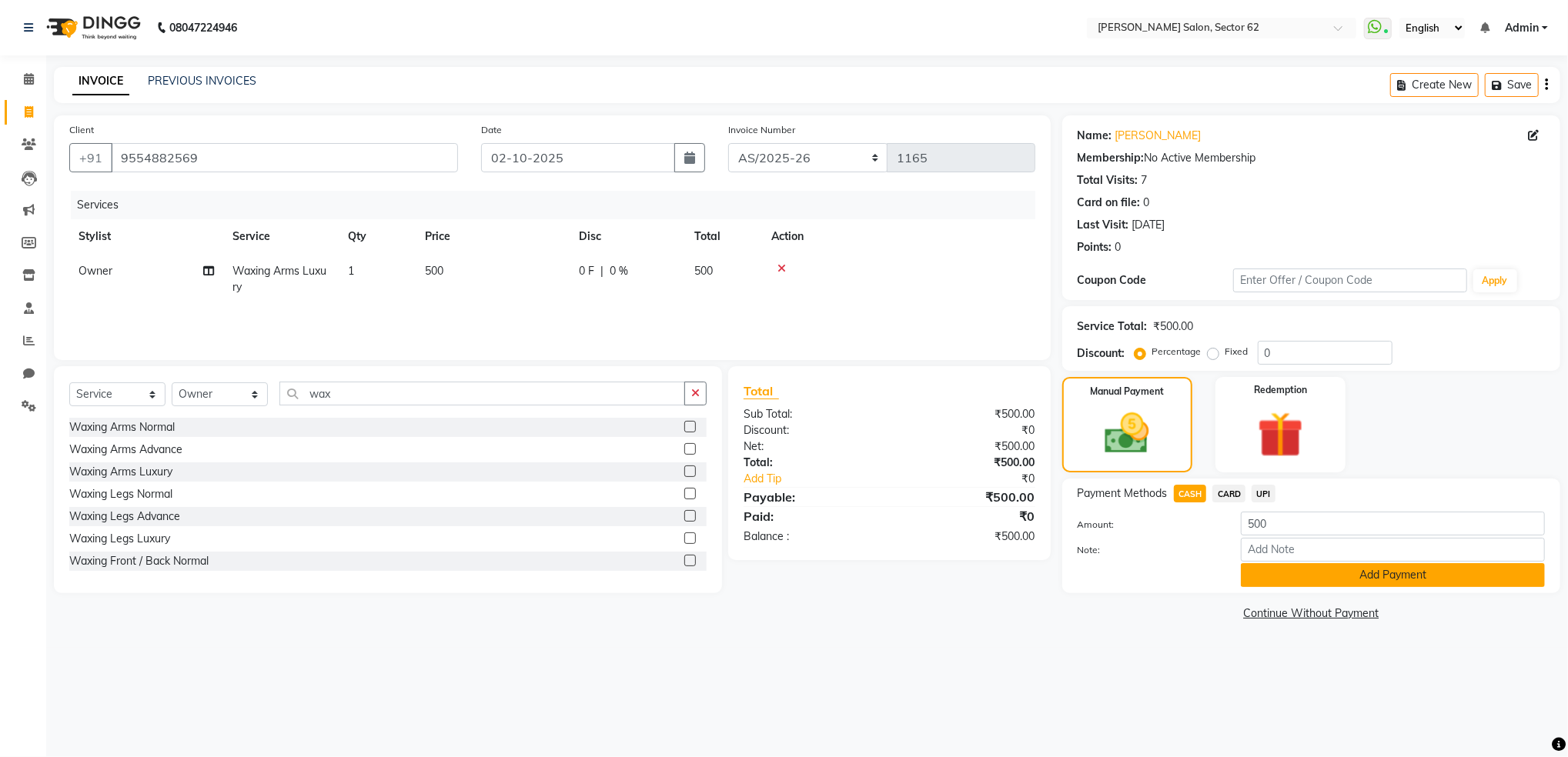
click at [1319, 575] on button "Add Payment" at bounding box center [1392, 575] width 304 height 24
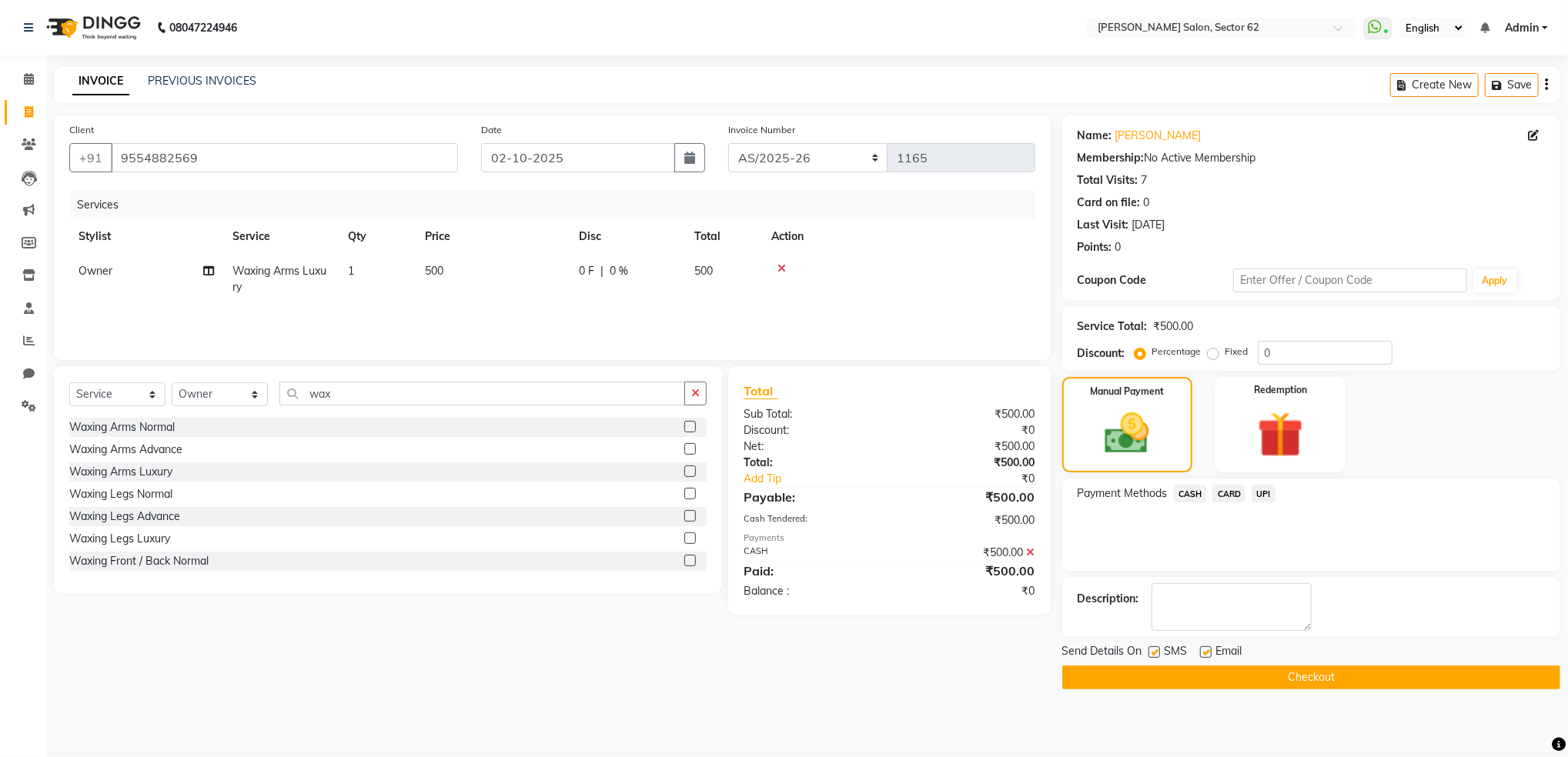
click at [1339, 677] on button "Checkout" at bounding box center [1311, 677] width 498 height 24
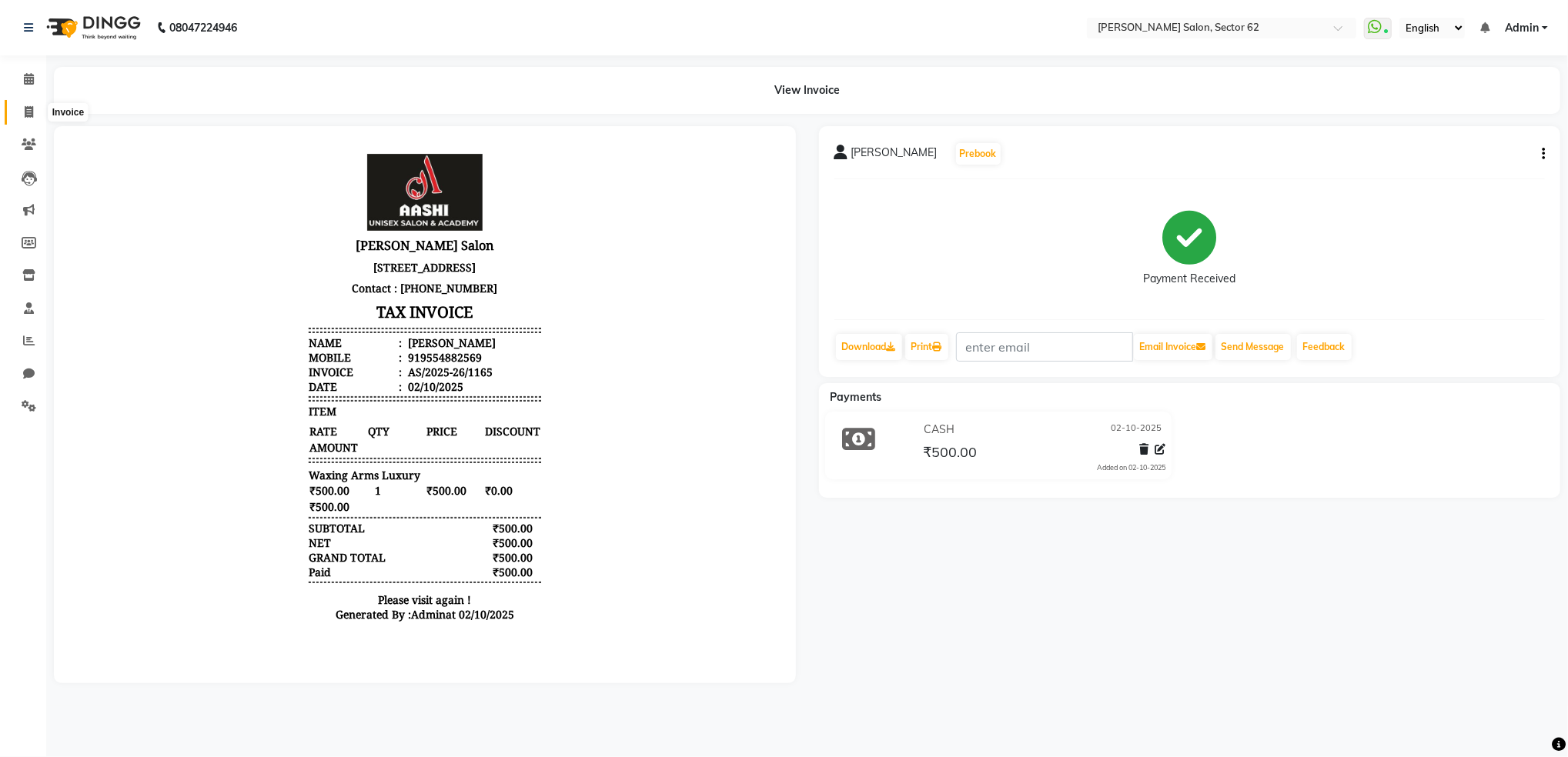
click at [32, 107] on icon at bounding box center [29, 111] width 9 height 12
select select "service"
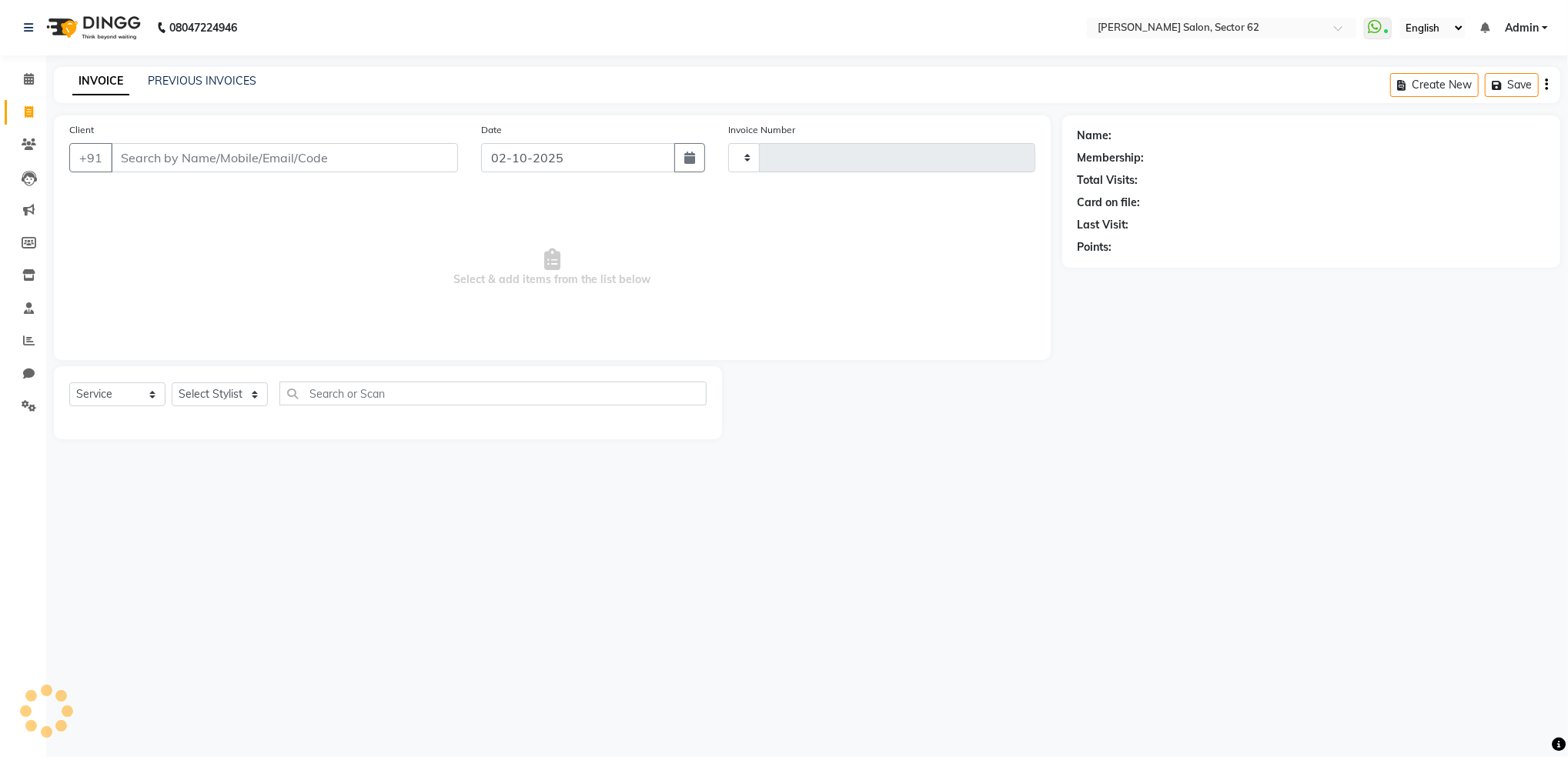
type input "1166"
select select "8124"
select select "82265"
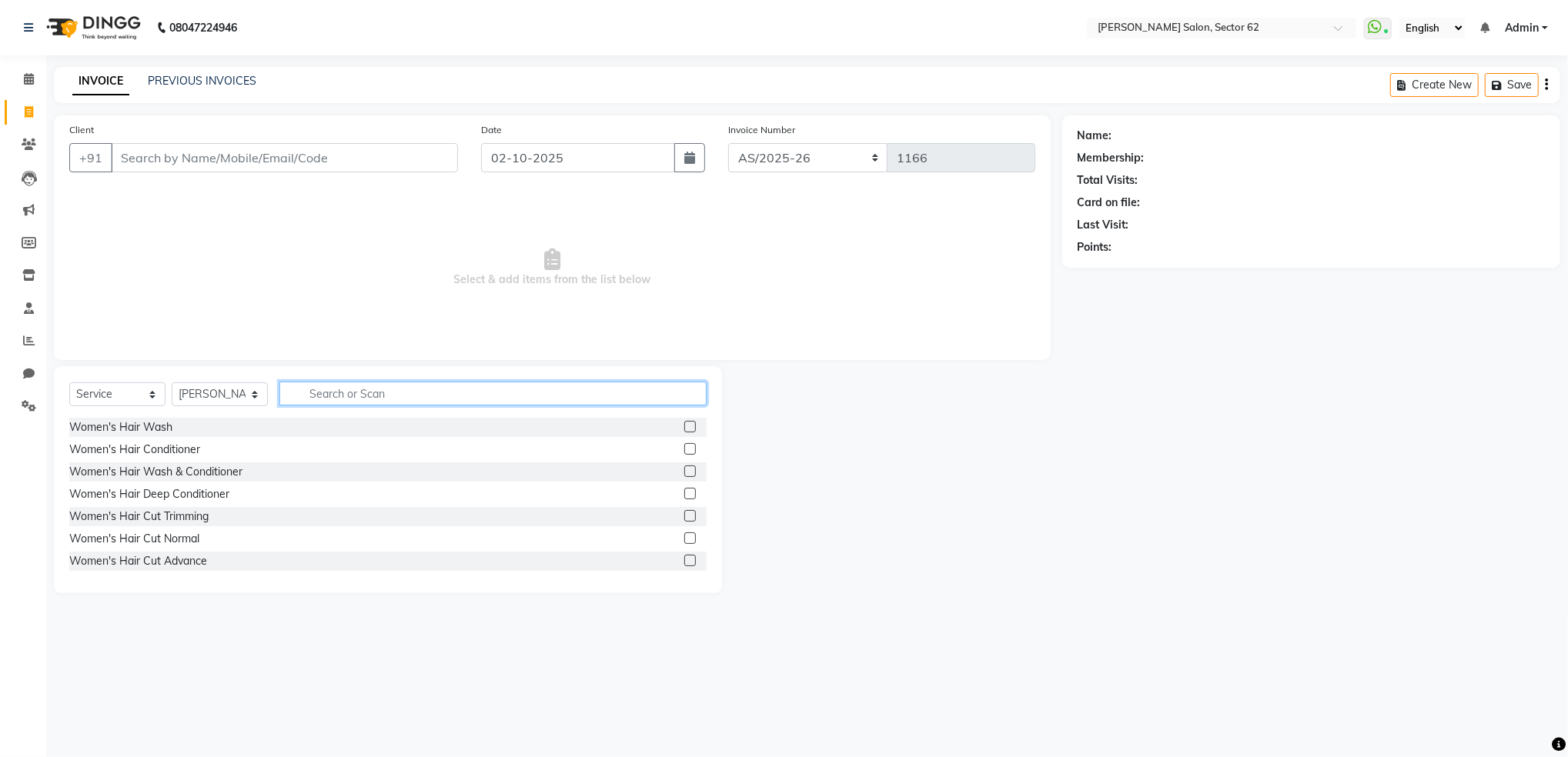
click at [333, 397] on input "text" at bounding box center [493, 394] width 427 height 24
click at [554, 391] on input "text" at bounding box center [493, 394] width 427 height 24
type input "eye"
click at [684, 450] on label at bounding box center [689, 449] width 12 height 12
click at [684, 450] on input "checkbox" at bounding box center [689, 450] width 10 height 10
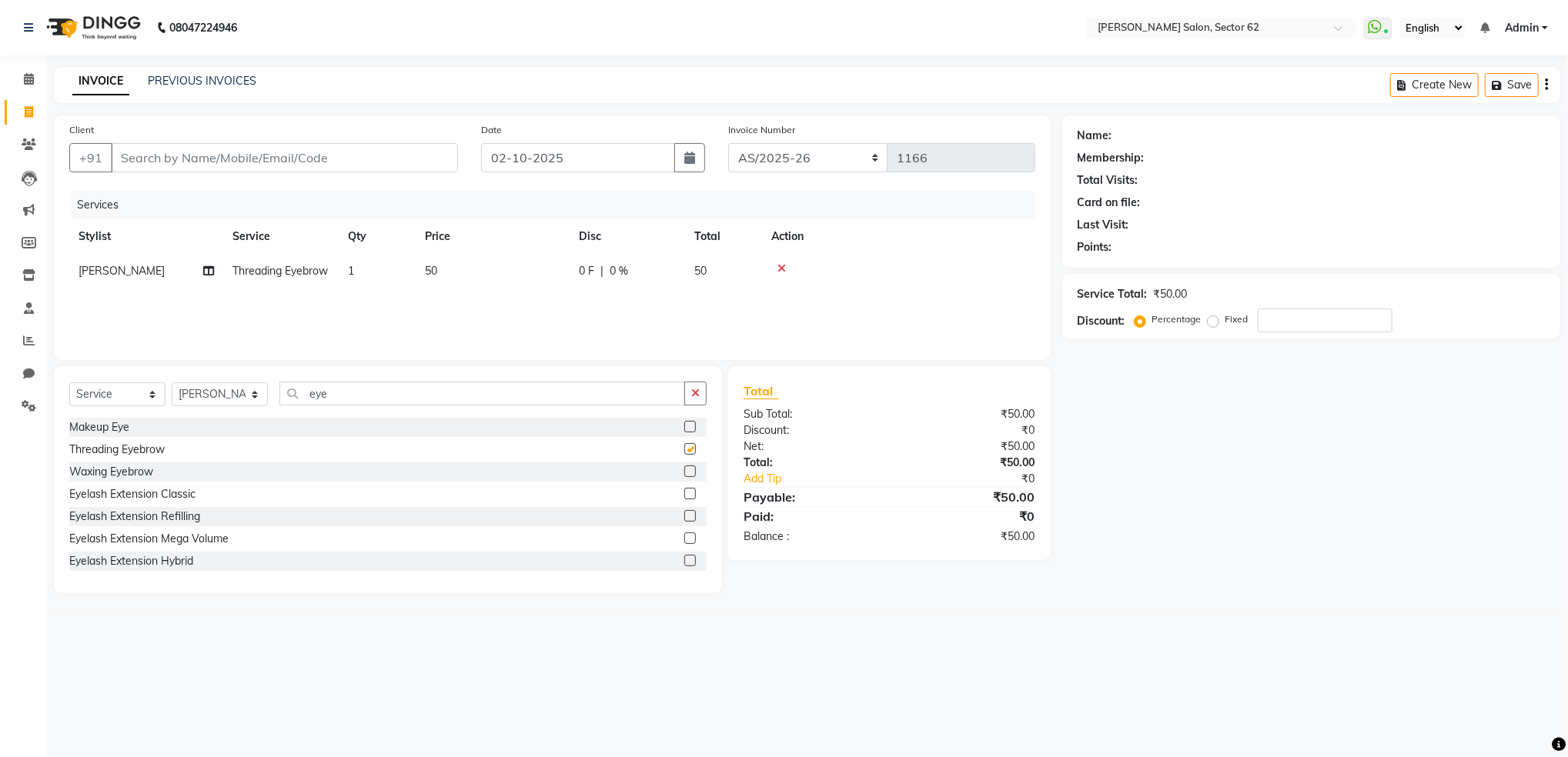
checkbox input "false"
click at [552, 390] on input "eye" at bounding box center [482, 394] width 405 height 24
type input "e"
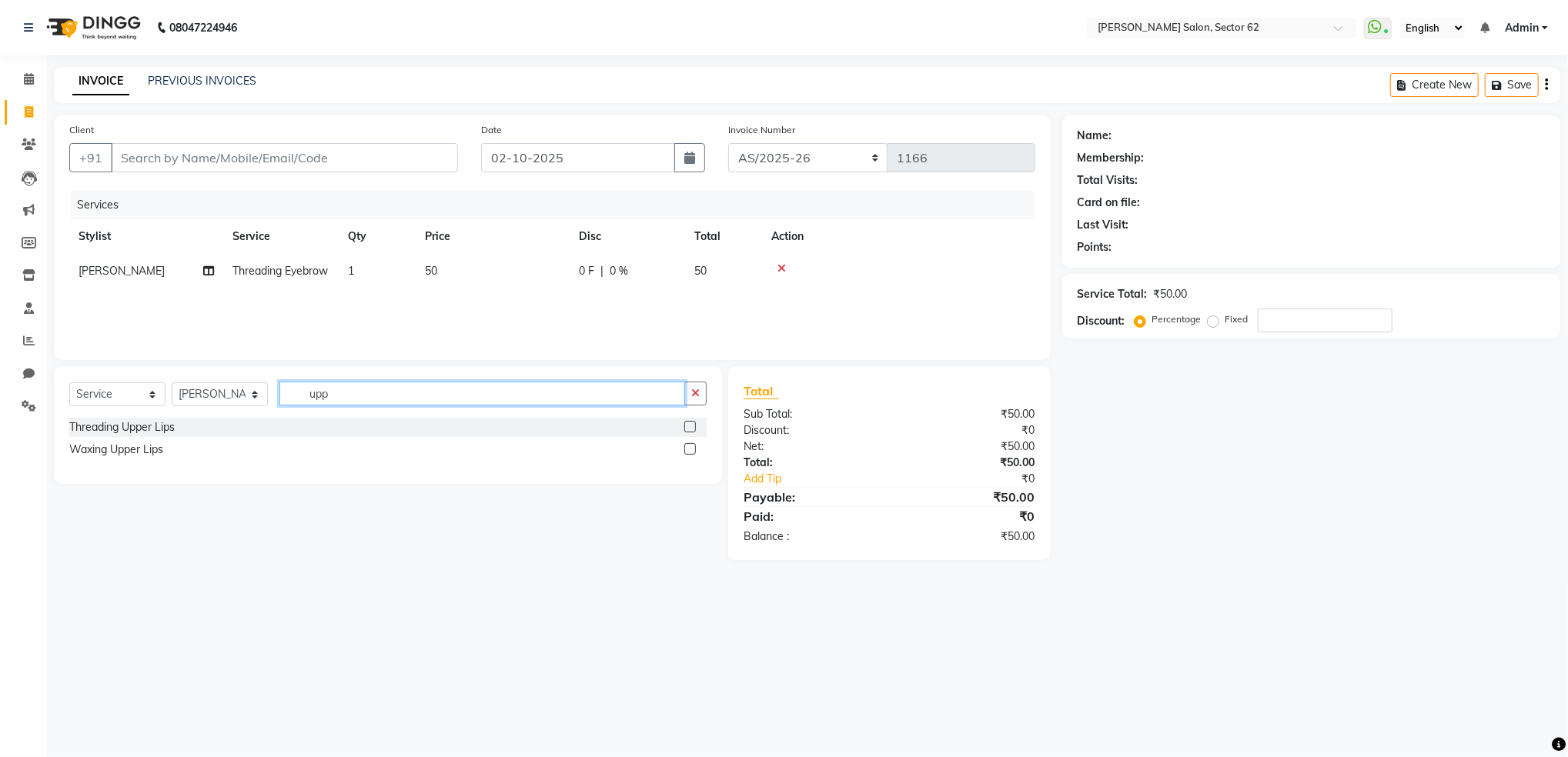
type input "upp"
click at [690, 428] on label at bounding box center [689, 426] width 12 height 12
click at [690, 428] on input "checkbox" at bounding box center [689, 427] width 10 height 10
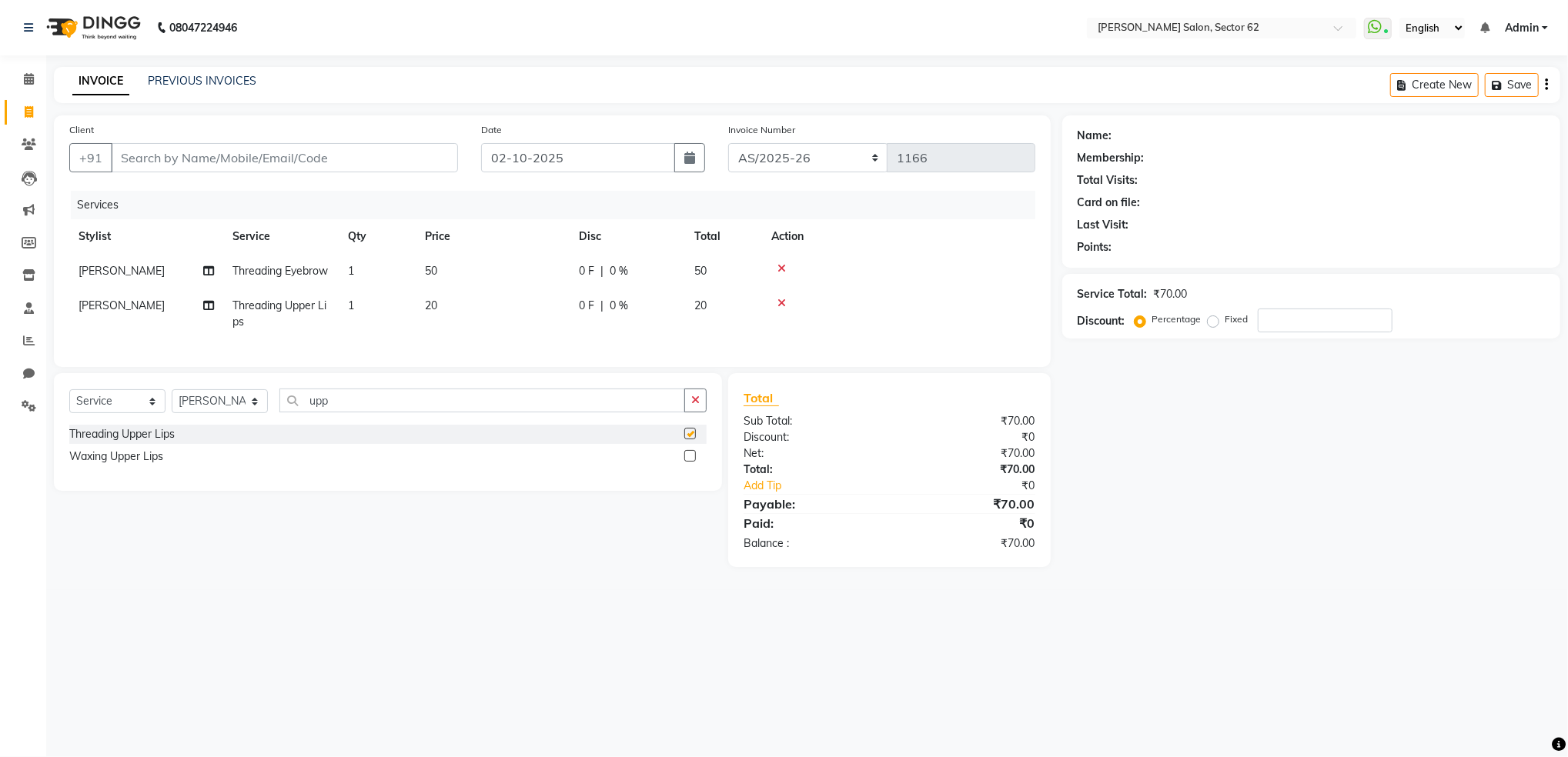
checkbox input "false"
click at [367, 412] on input "upp" at bounding box center [482, 400] width 405 height 24
type input "u"
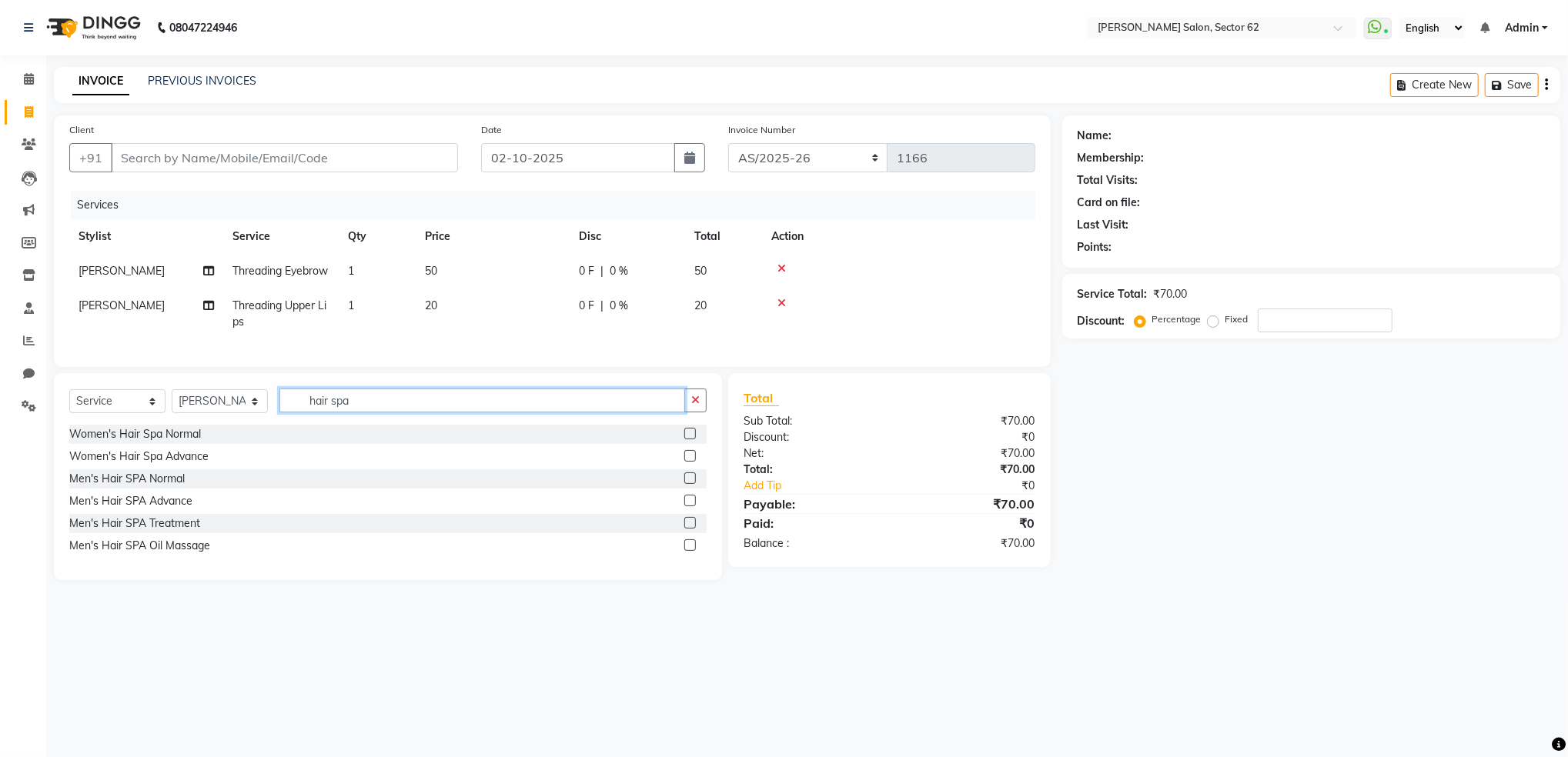
type input "hair spa"
click at [690, 461] on label at bounding box center [689, 456] width 12 height 12
click at [690, 461] on input "checkbox" at bounding box center [689, 457] width 10 height 10
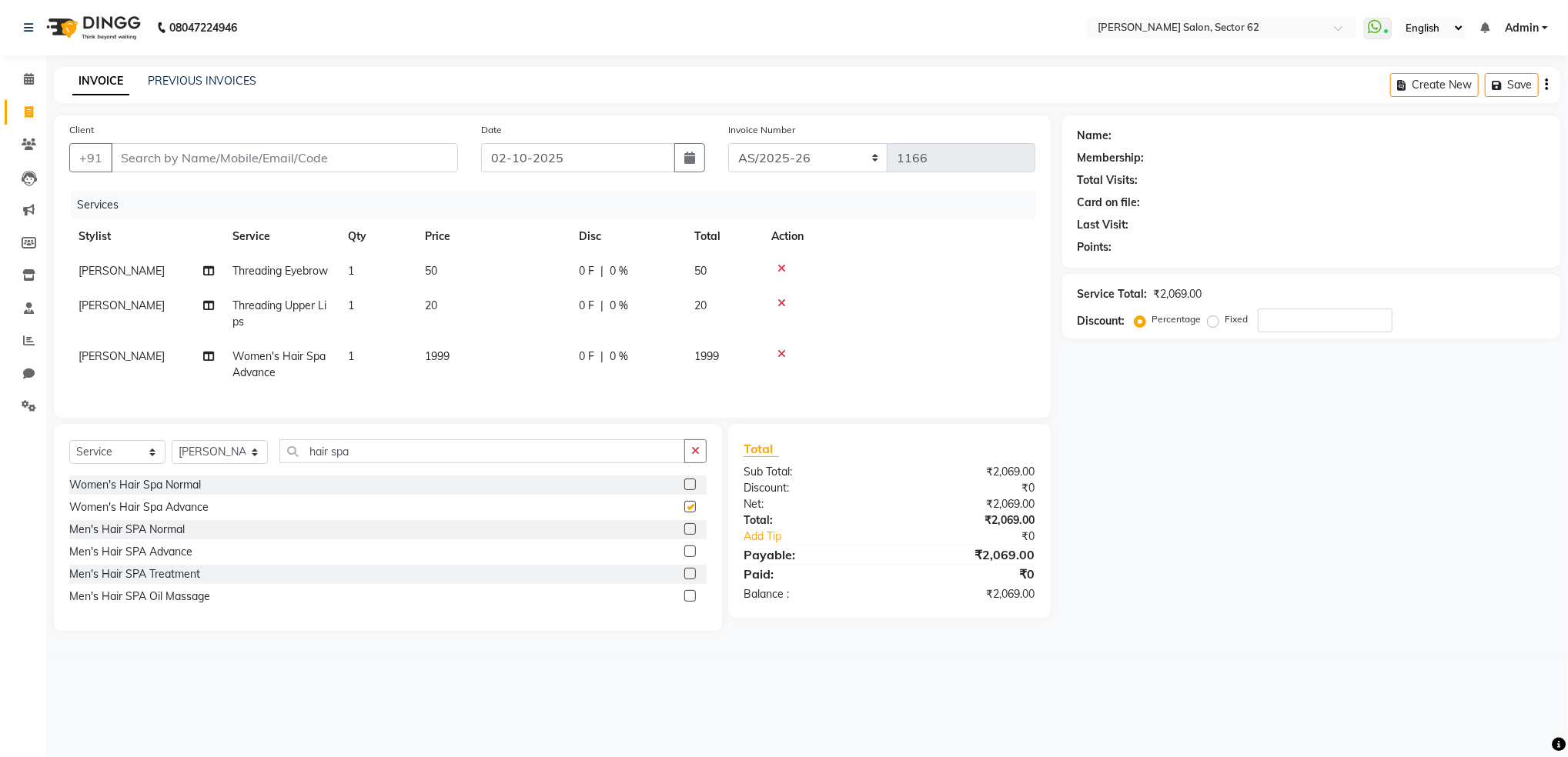
checkbox input "false"
click at [542, 463] on input "hair spa" at bounding box center [482, 451] width 405 height 24
type input "h"
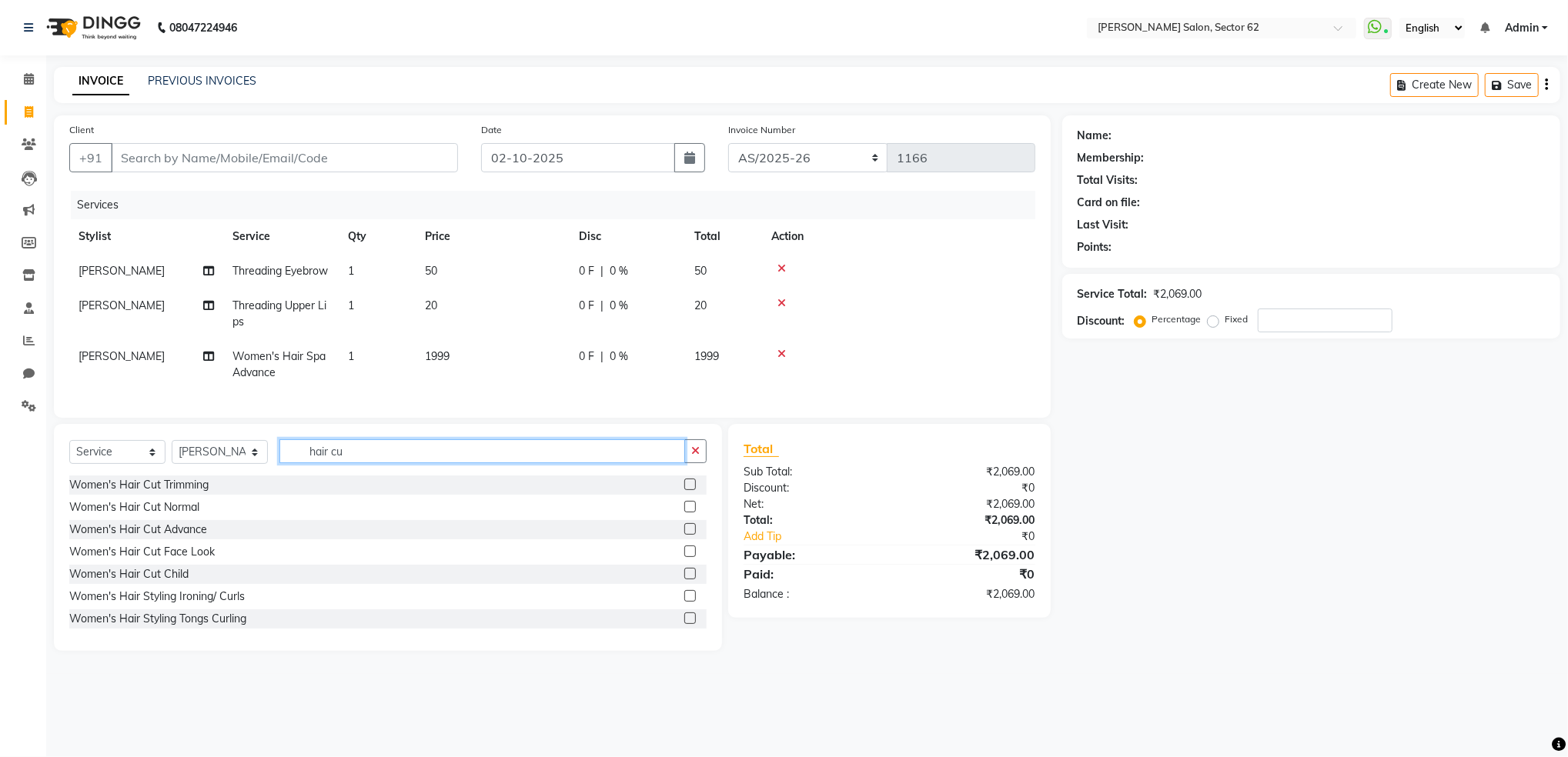
type input "hair cu"
click at [684, 513] on label at bounding box center [689, 506] width 12 height 12
click at [684, 513] on input "checkbox" at bounding box center [689, 507] width 10 height 10
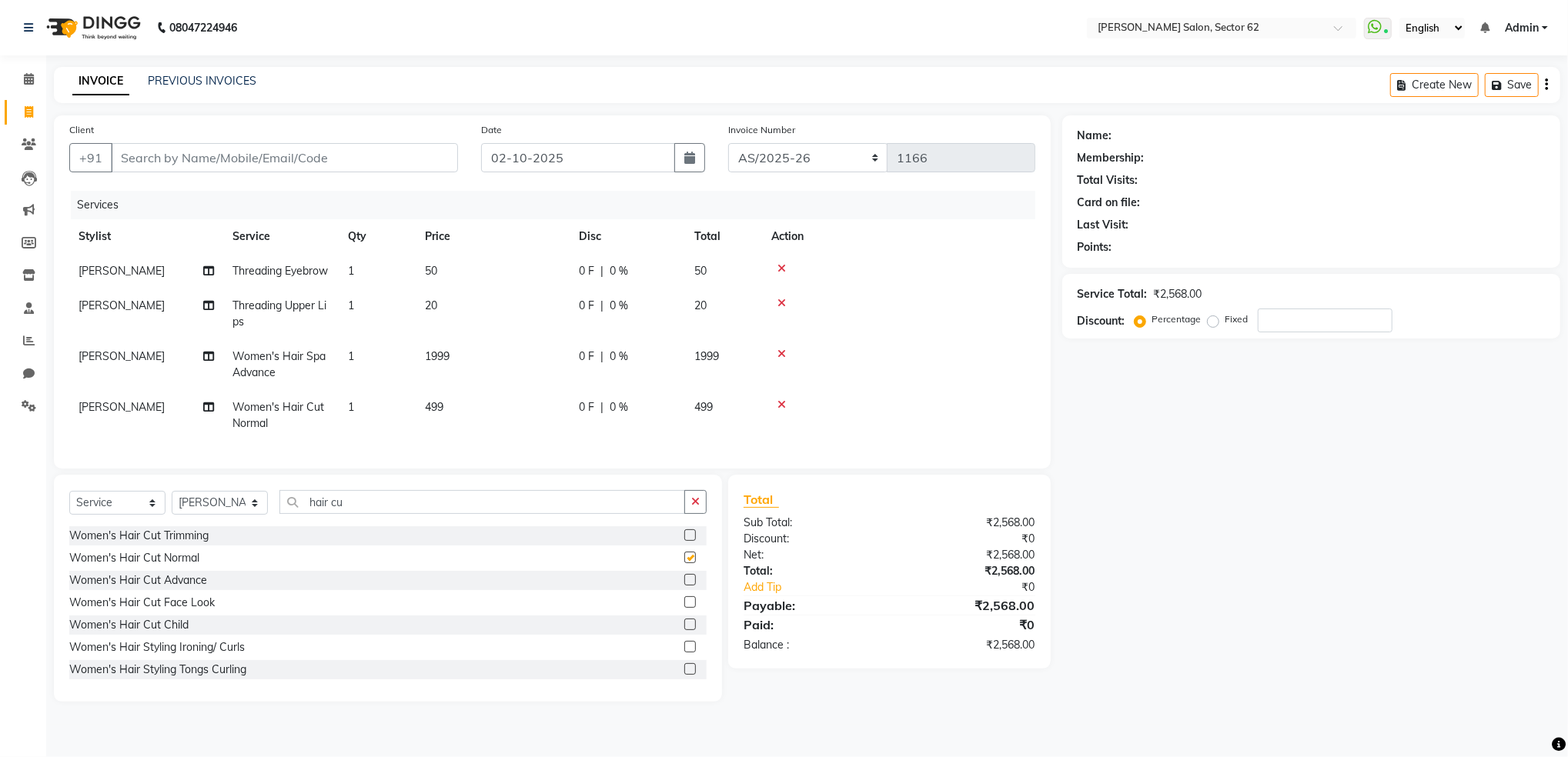
checkbox input "false"
click at [503, 514] on input "hair cu" at bounding box center [482, 502] width 405 height 24
type input "h"
click at [434, 363] on span "1999" at bounding box center [437, 356] width 25 height 14
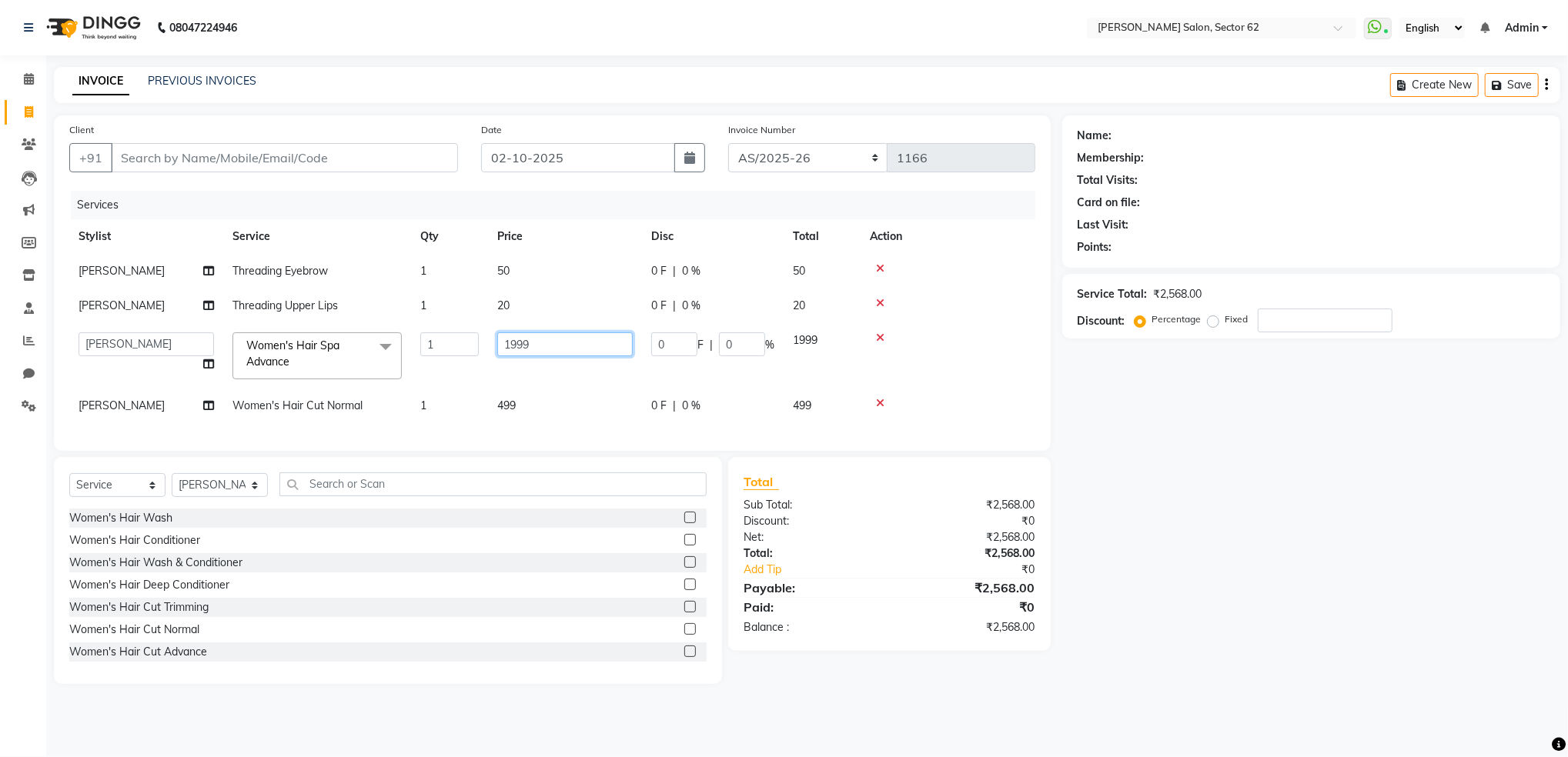
click at [549, 351] on input "1999" at bounding box center [565, 344] width 135 height 24
type input "1"
type input "1000"
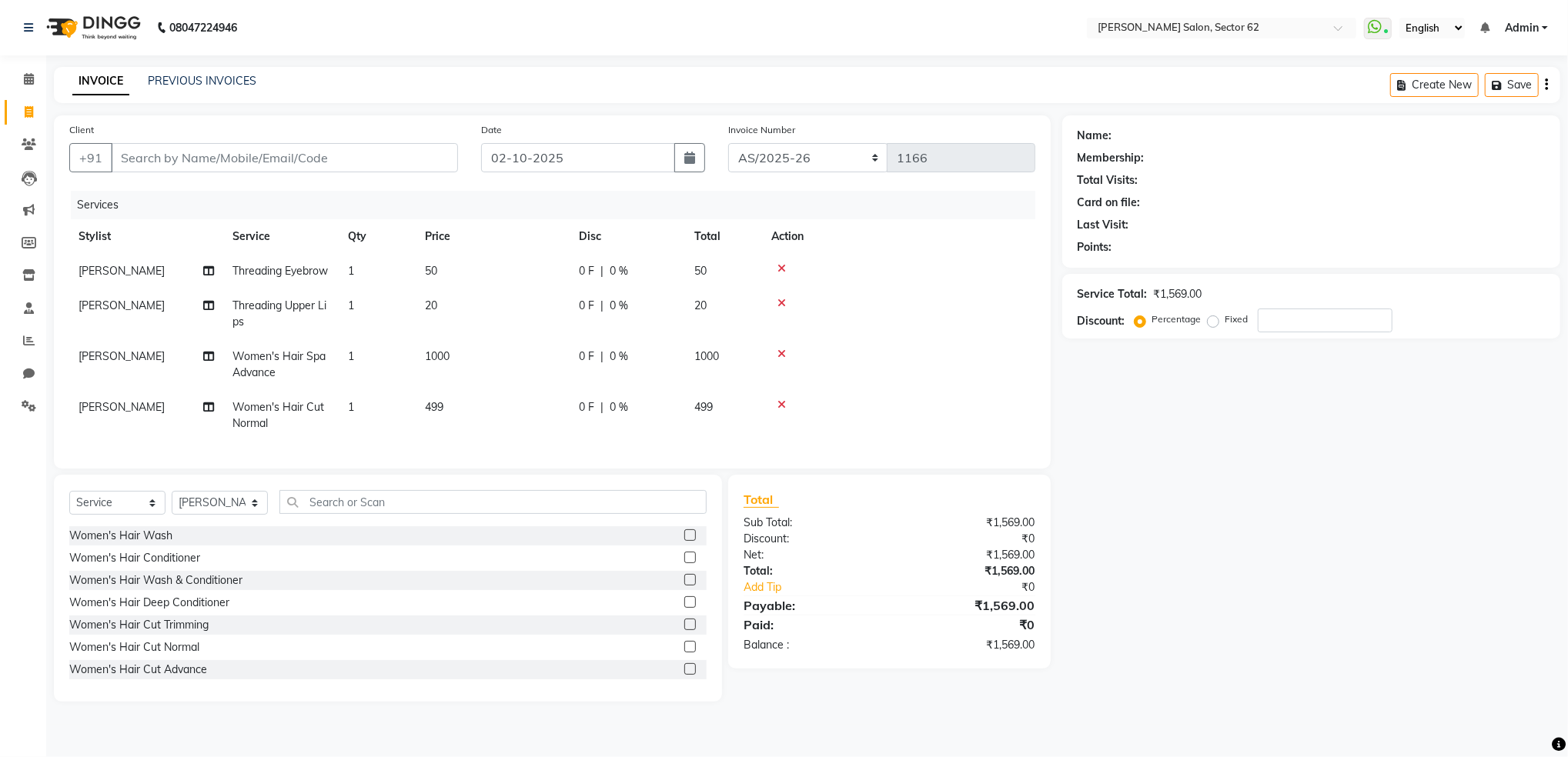
click at [549, 376] on td "1000" at bounding box center [493, 364] width 154 height 51
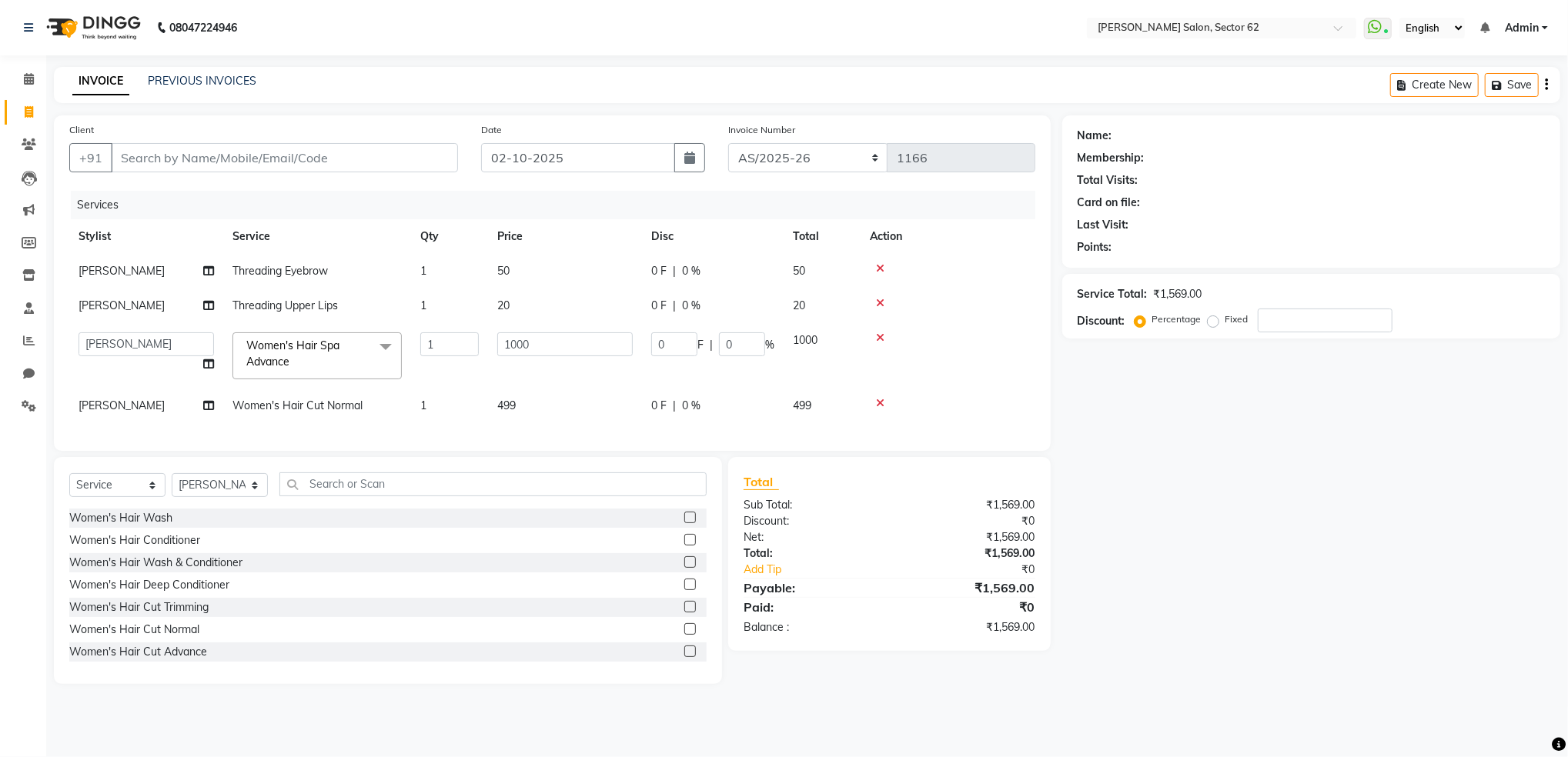
click at [514, 404] on span "499" at bounding box center [507, 405] width 19 height 14
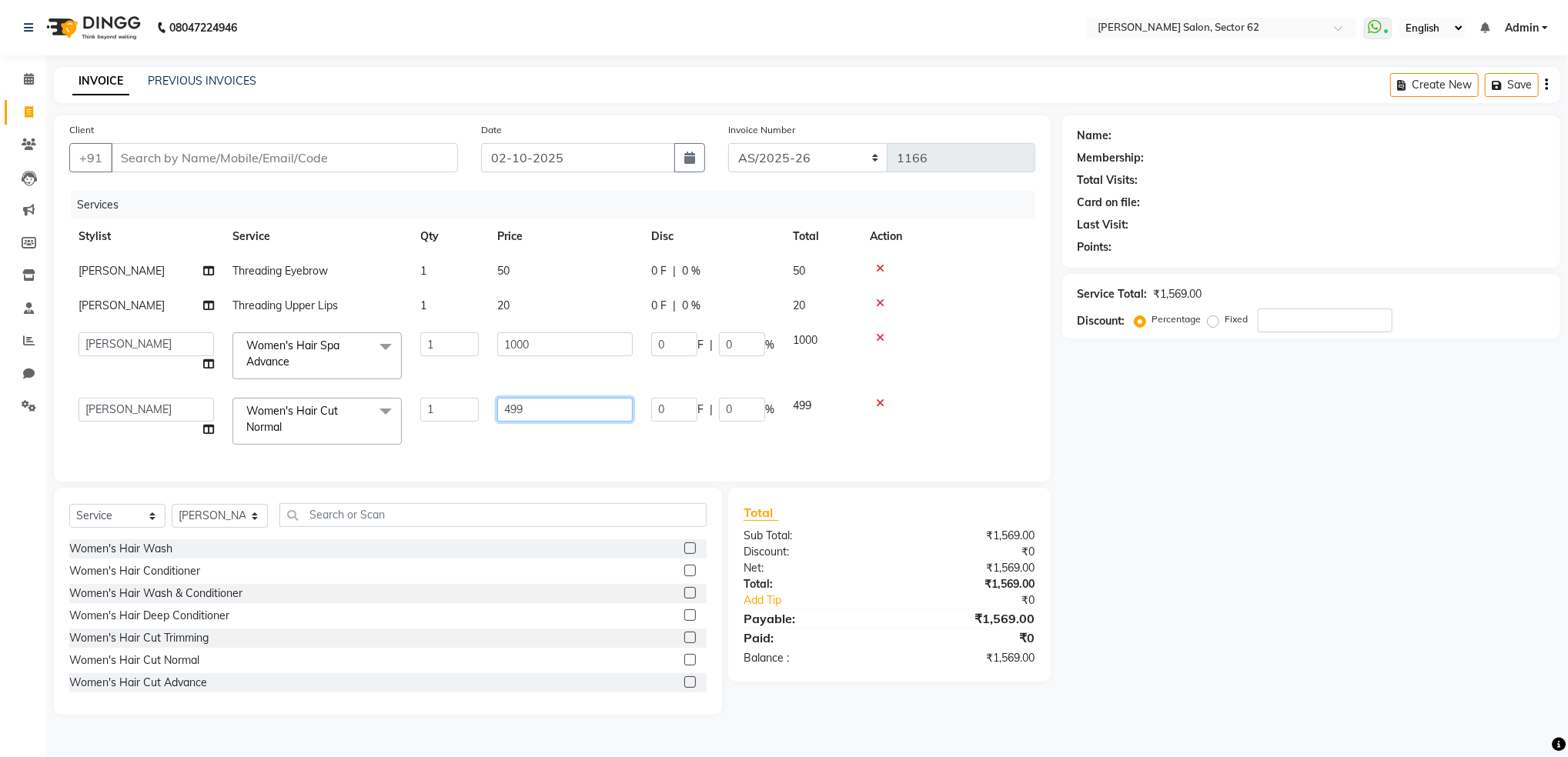
click at [548, 408] on input "499" at bounding box center [565, 409] width 135 height 24
type input "4"
type input "300"
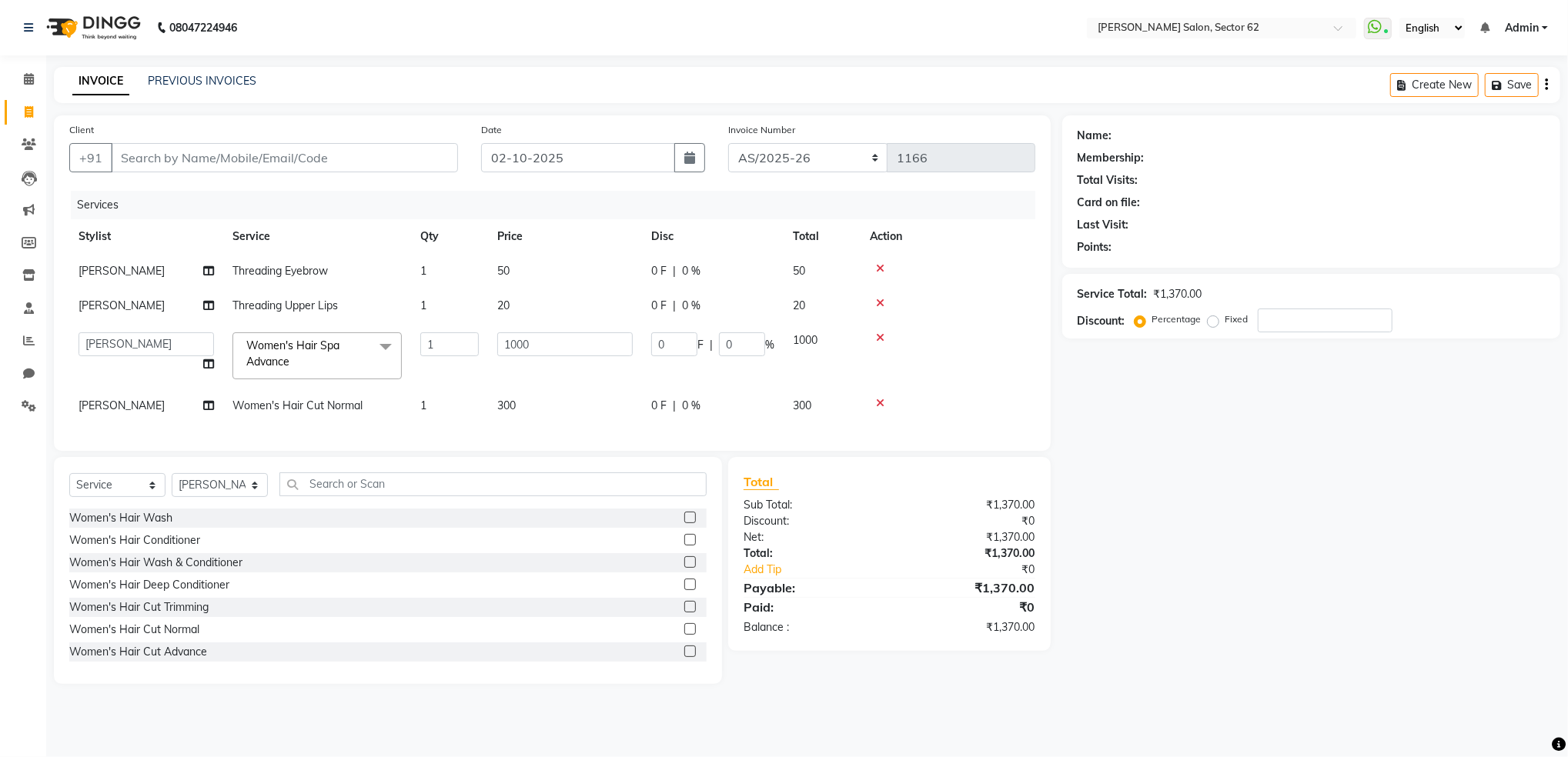
click at [563, 436] on div "Services Stylist Service Qty Price Disc Total Action [PERSON_NAME] Threading Ey…" at bounding box center [552, 313] width 966 height 244
click at [325, 156] on input "Client" at bounding box center [284, 158] width 347 height 30
type input "9"
type input "0"
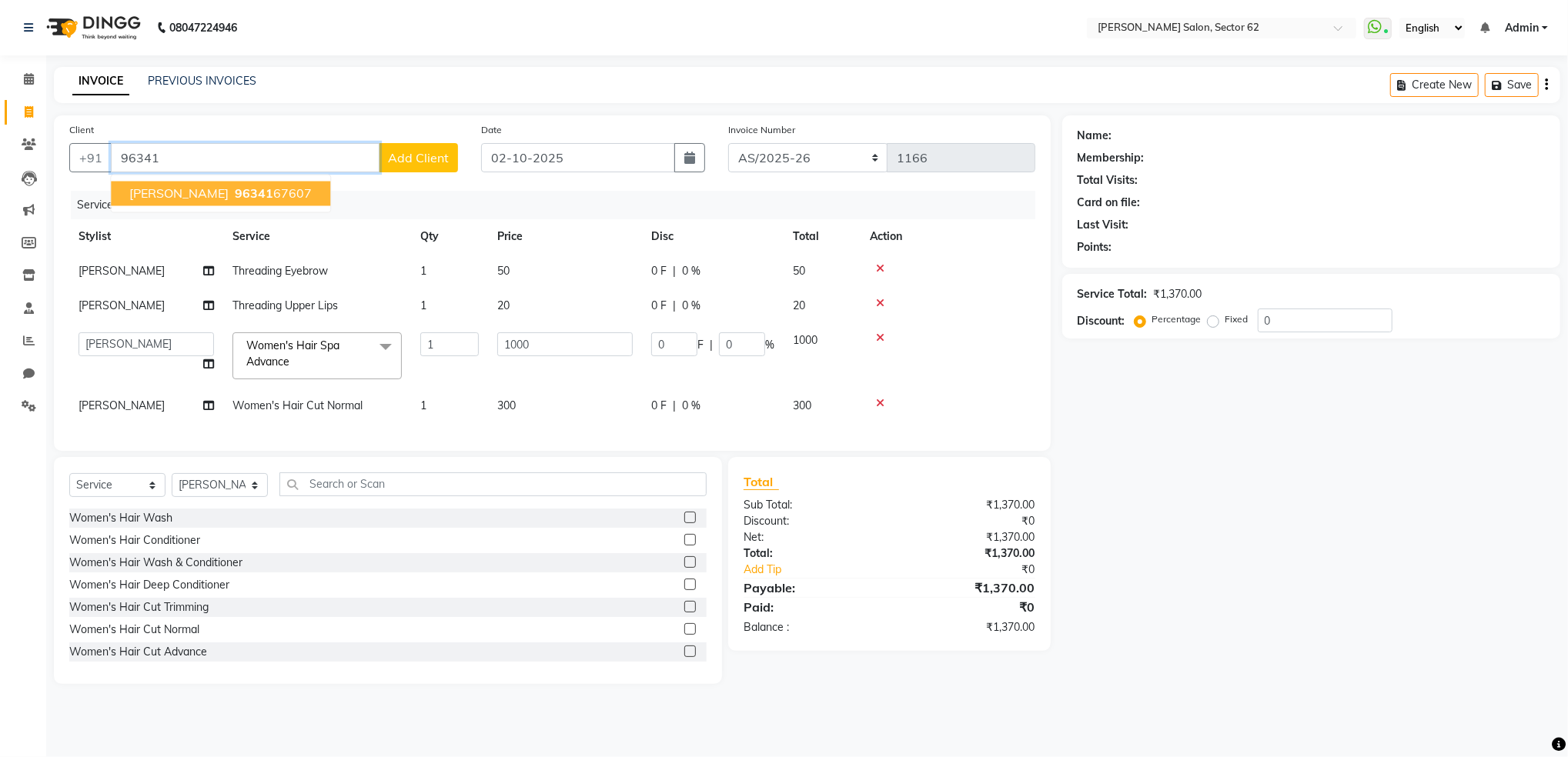
click at [232, 191] on ngb-highlight "96341 67607" at bounding box center [272, 194] width 80 height 16
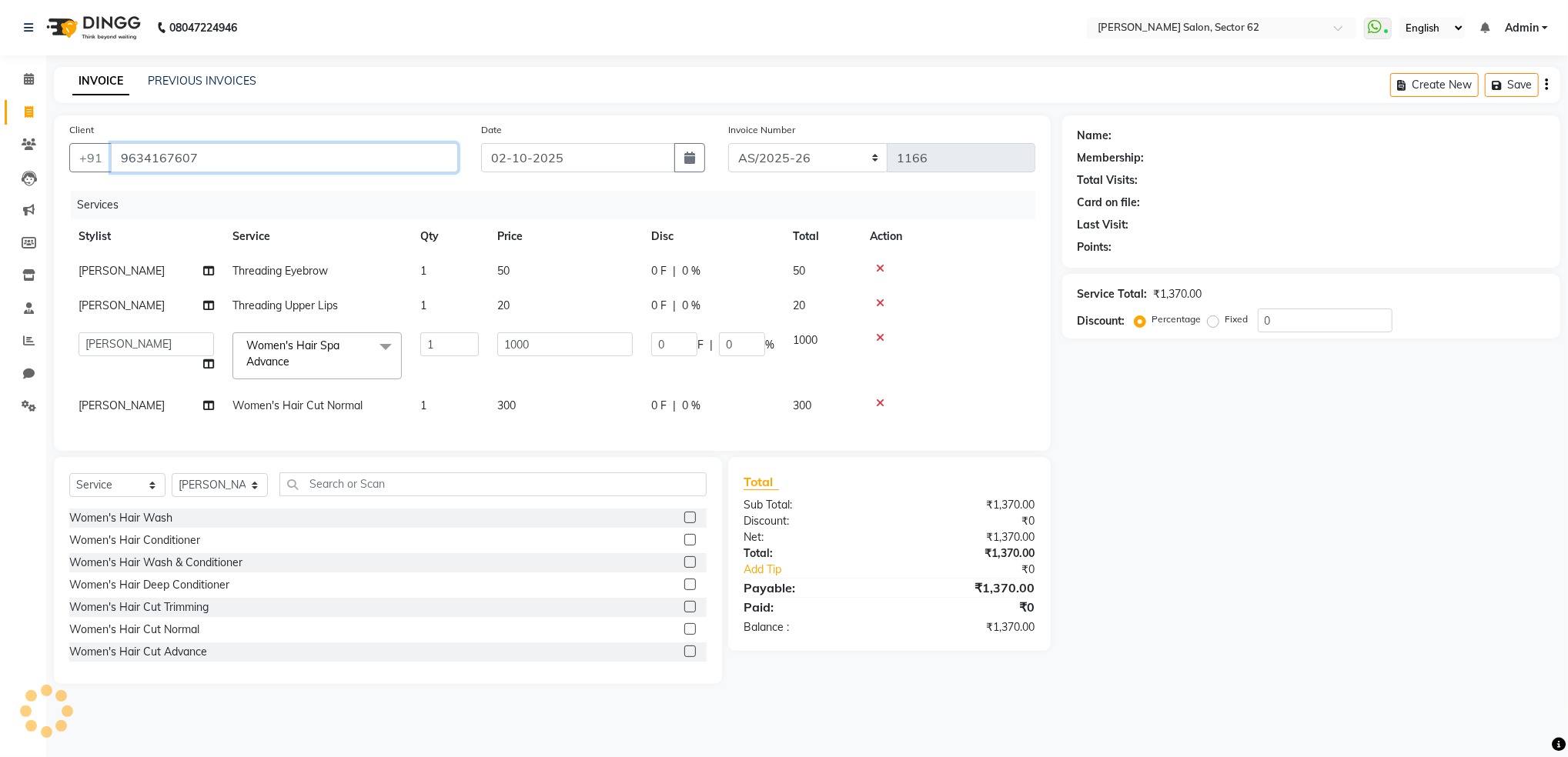
type input "9634167607"
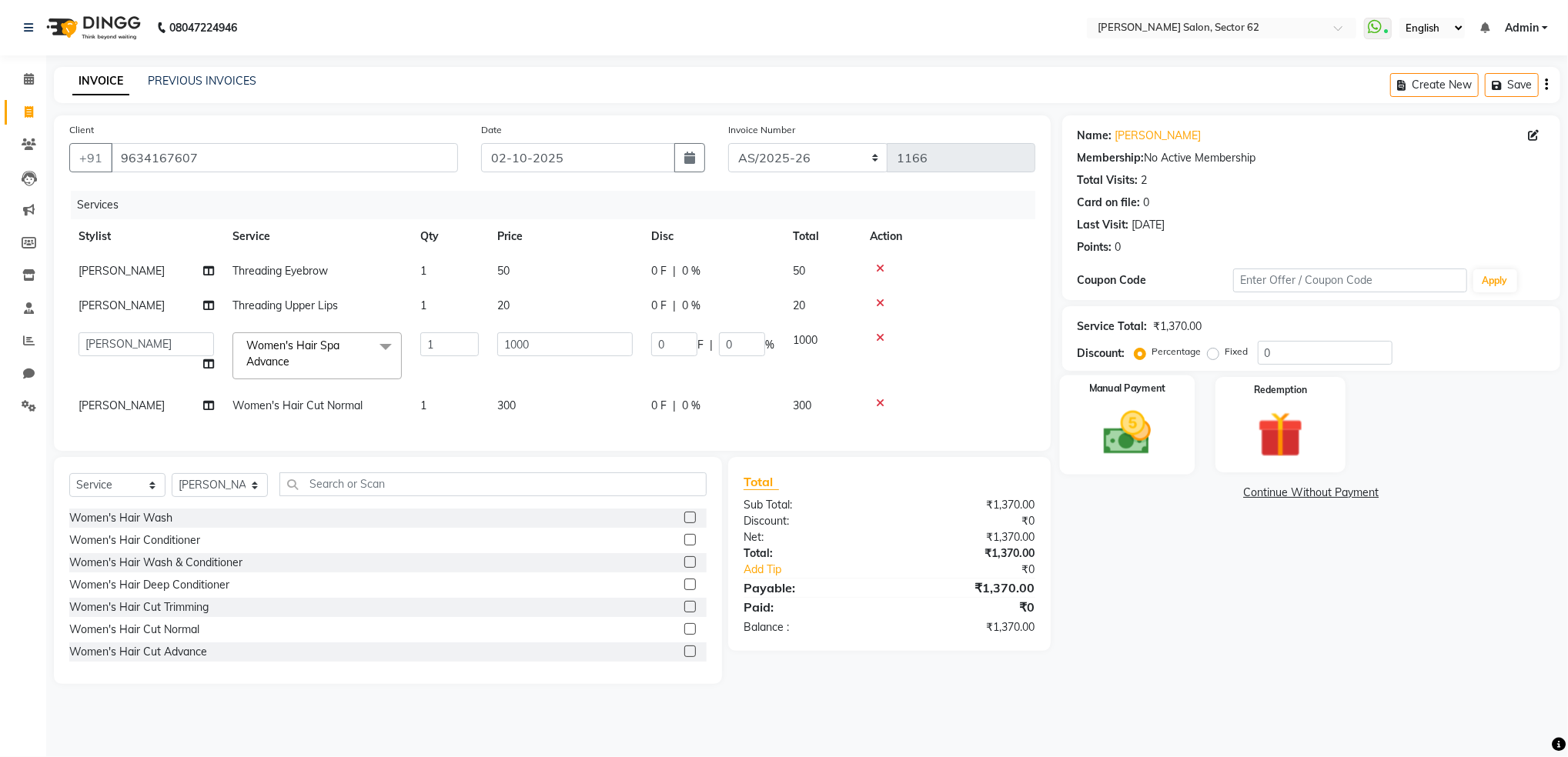
click at [1121, 432] on img at bounding box center [1127, 433] width 78 height 55
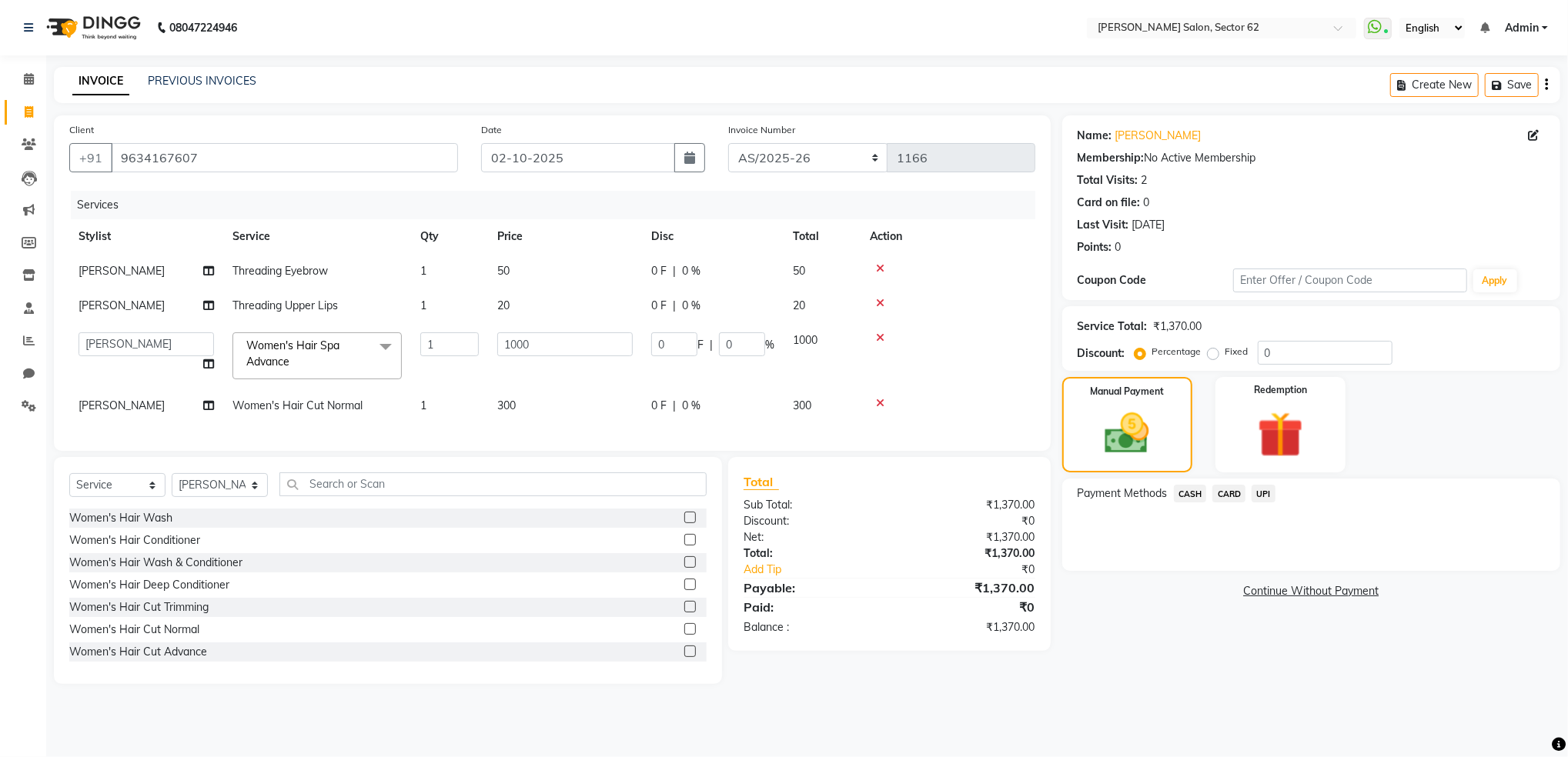
click at [1267, 492] on span "UPI" at bounding box center [1263, 493] width 24 height 18
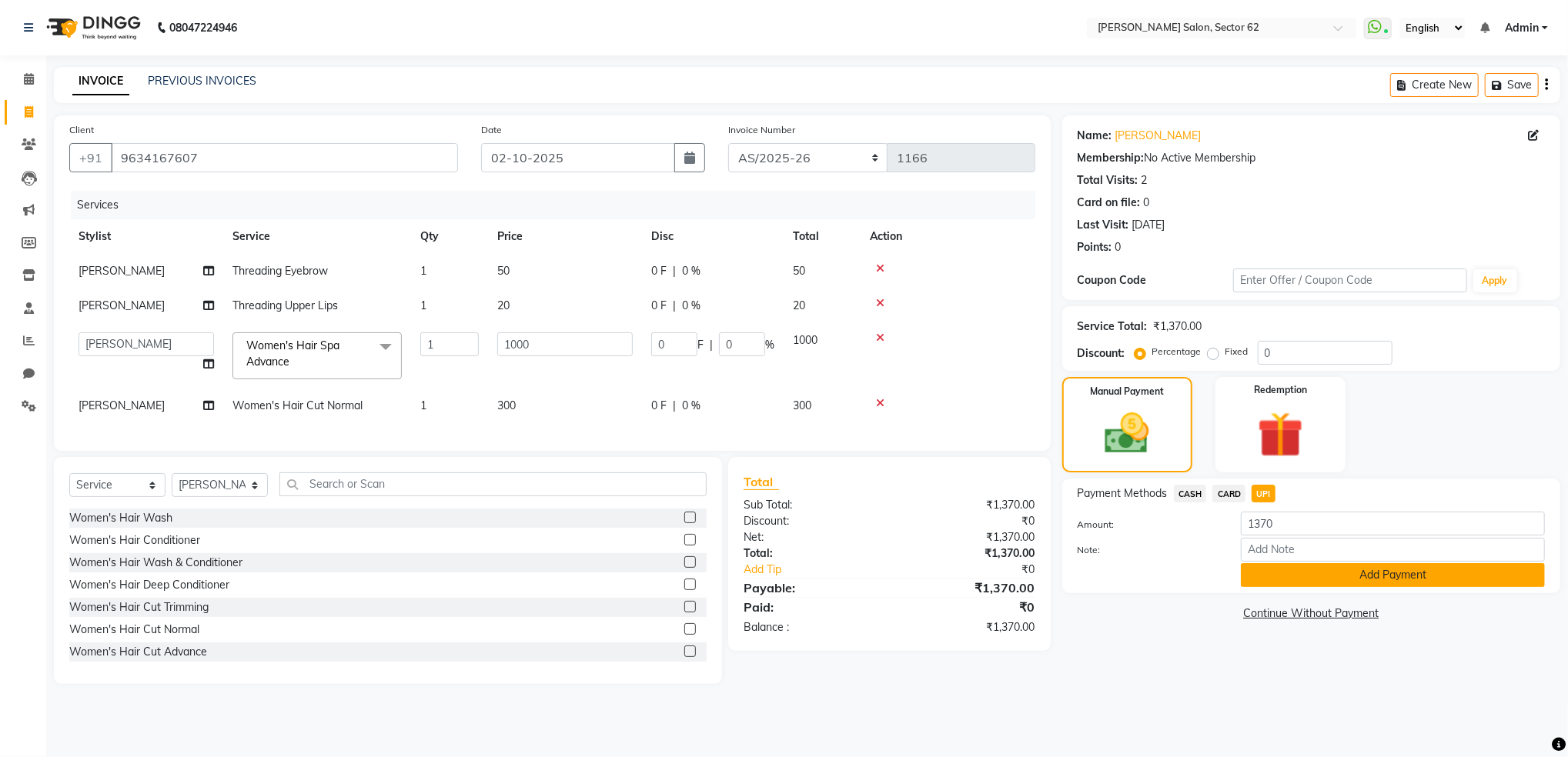
click at [1307, 573] on button "Add Payment" at bounding box center [1392, 575] width 304 height 24
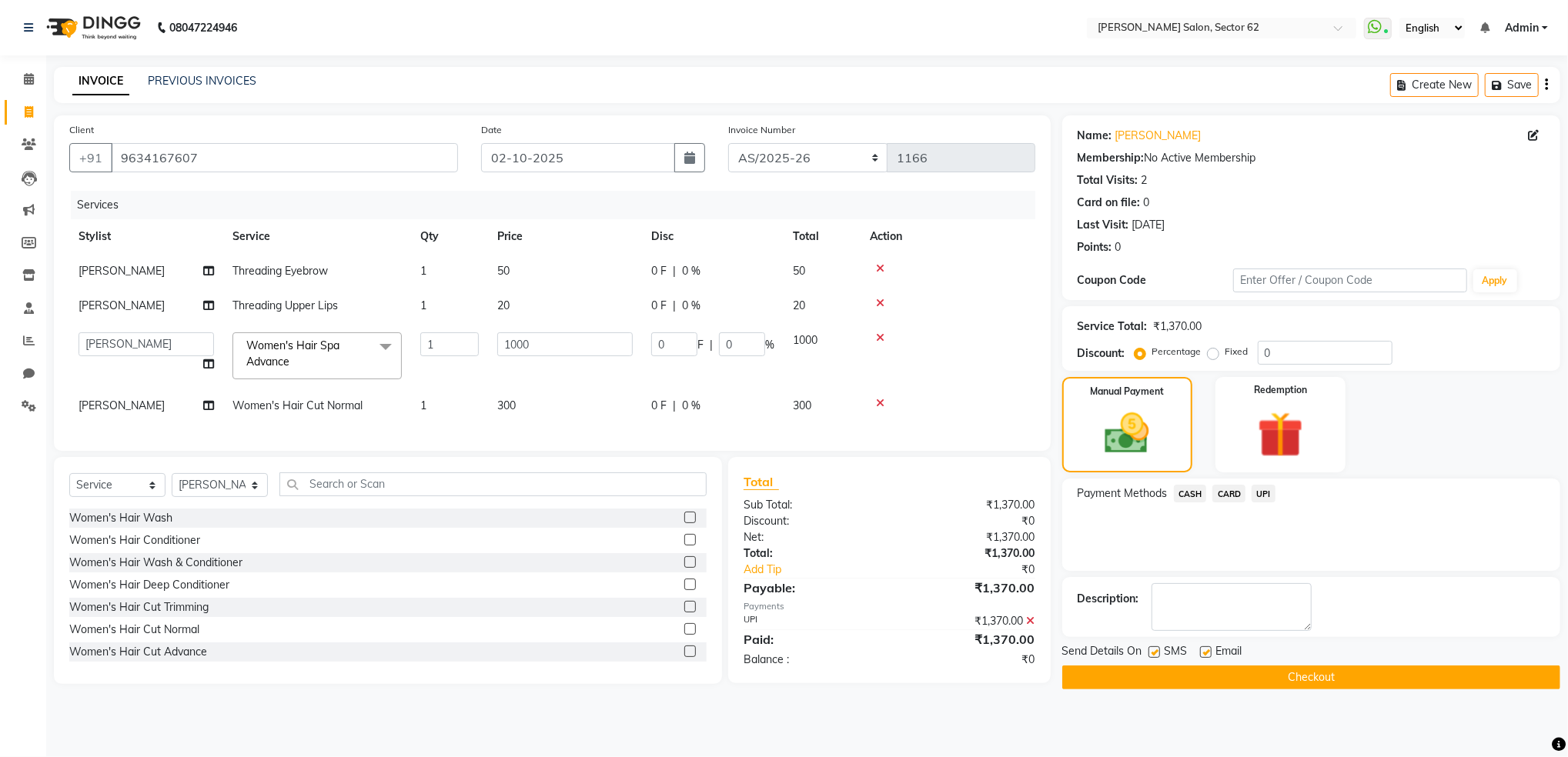
click at [1335, 675] on button "Checkout" at bounding box center [1311, 677] width 498 height 24
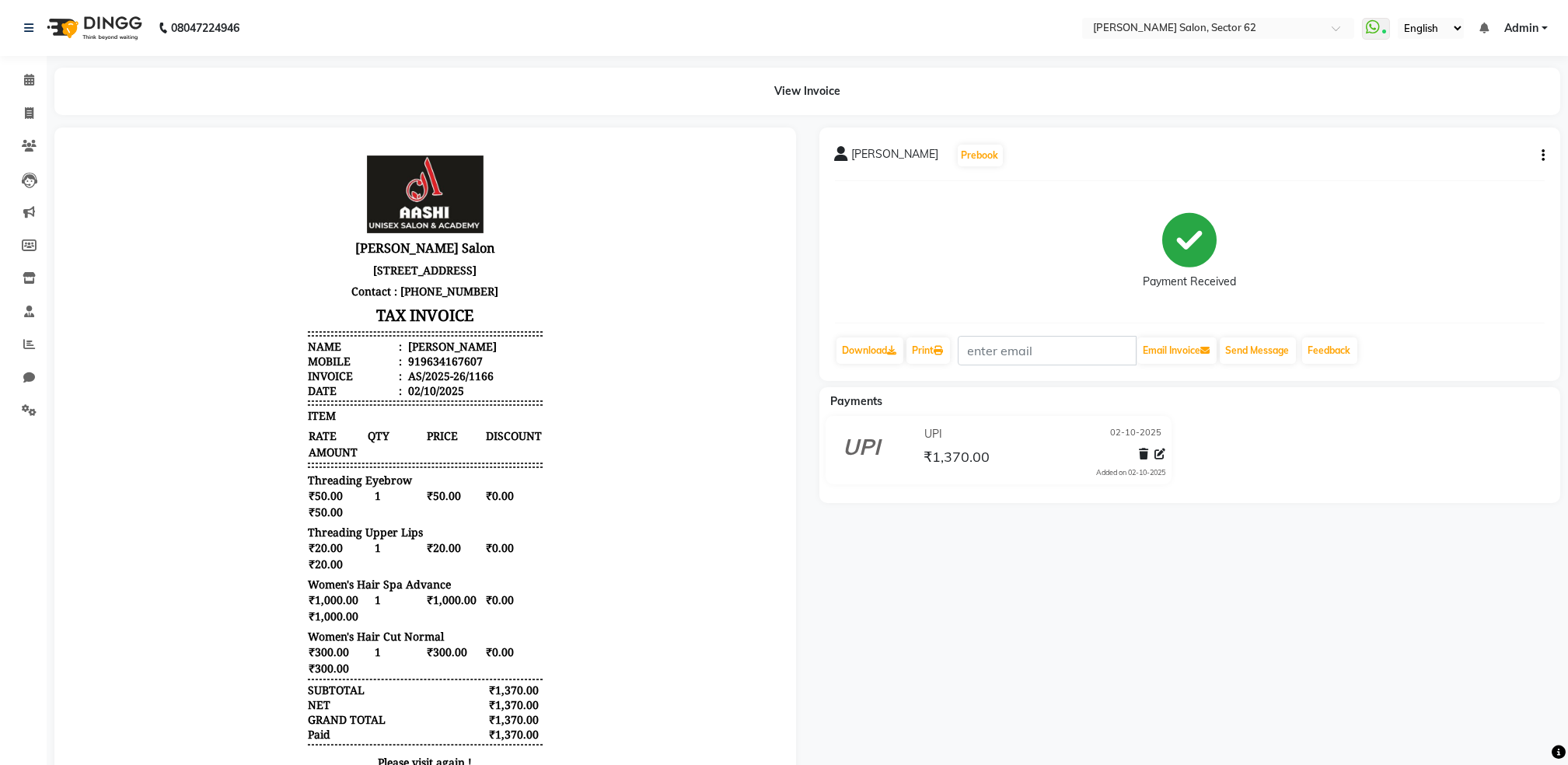
scroll to position [13, 0]
